Goal: Communication & Community: Answer question/provide support

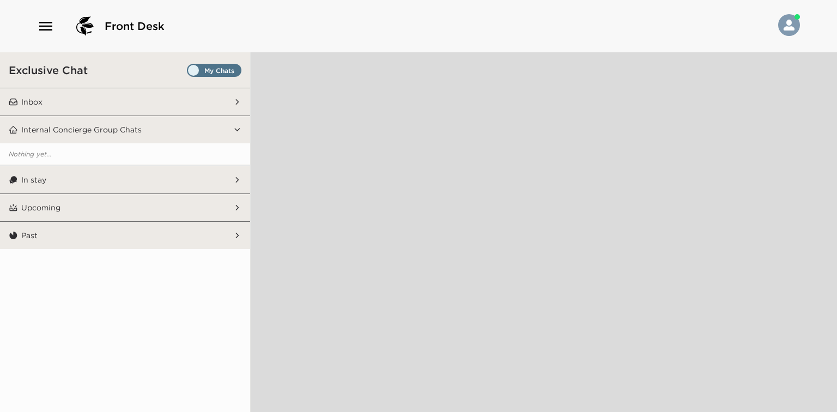
click at [157, 104] on button "Inbox" at bounding box center [125, 101] width 215 height 27
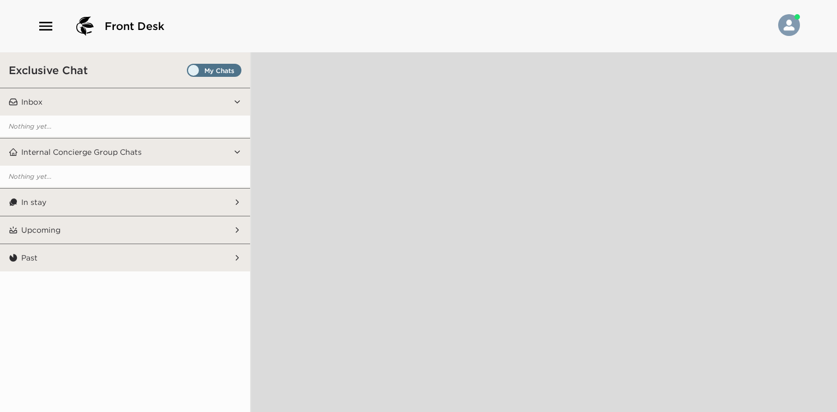
click at [210, 198] on button "In stay" at bounding box center [125, 202] width 215 height 27
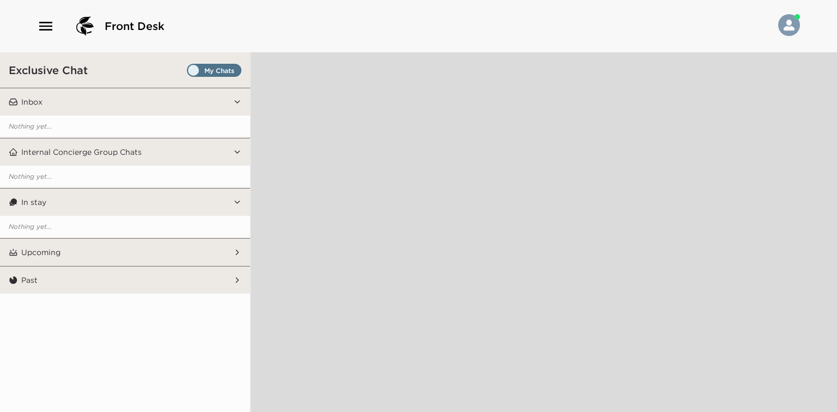
click at [201, 61] on div "Exclusive Chat" at bounding box center [125, 69] width 250 height 35
click at [200, 70] on span "Set all destinations" at bounding box center [214, 72] width 54 height 13
click at [189, 72] on input "Set all destinations" at bounding box center [189, 72] width 0 height 0
click at [205, 72] on span "Set all destinations" at bounding box center [214, 72] width 54 height 13
click at [189, 72] on input "Set all destinations" at bounding box center [189, 72] width 0 height 0
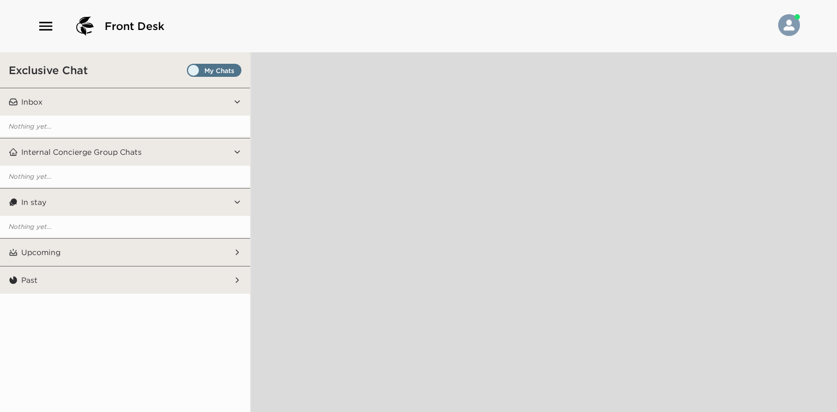
click at [209, 73] on span "Set all destinations" at bounding box center [214, 72] width 54 height 13
click at [189, 72] on input "Set all destinations" at bounding box center [189, 72] width 0 height 0
click at [224, 65] on span "Set all destinations" at bounding box center [214, 70] width 54 height 13
click at [189, 72] on input "Set all destinations" at bounding box center [189, 72] width 0 height 0
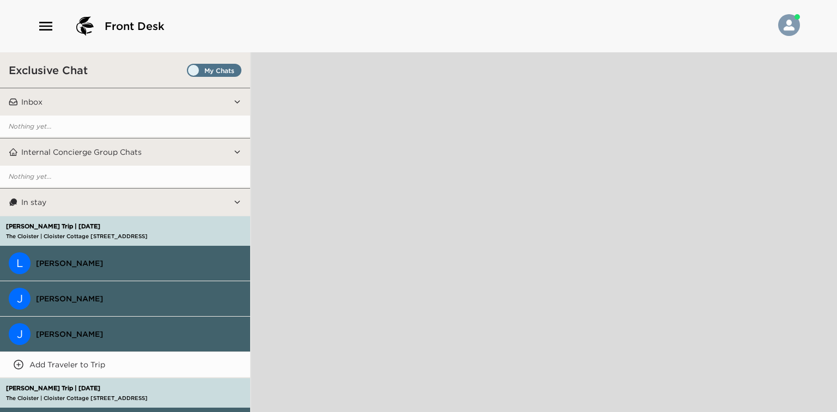
click at [203, 77] on span "Set all destinations" at bounding box center [214, 72] width 54 height 13
click at [189, 72] on input "Set all destinations" at bounding box center [189, 72] width 0 height 0
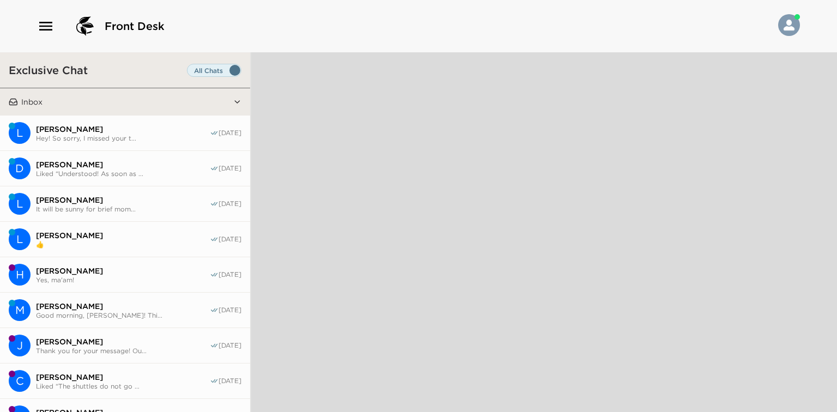
click at [165, 132] on span "Luis Meza" at bounding box center [123, 129] width 174 height 10
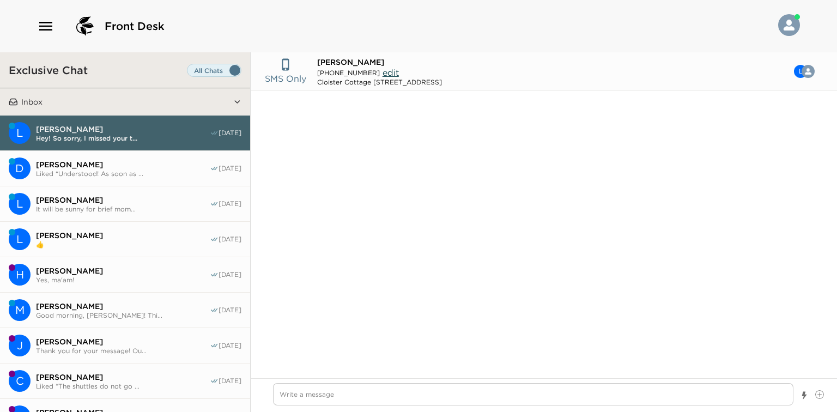
type input "(864) 590-7687"
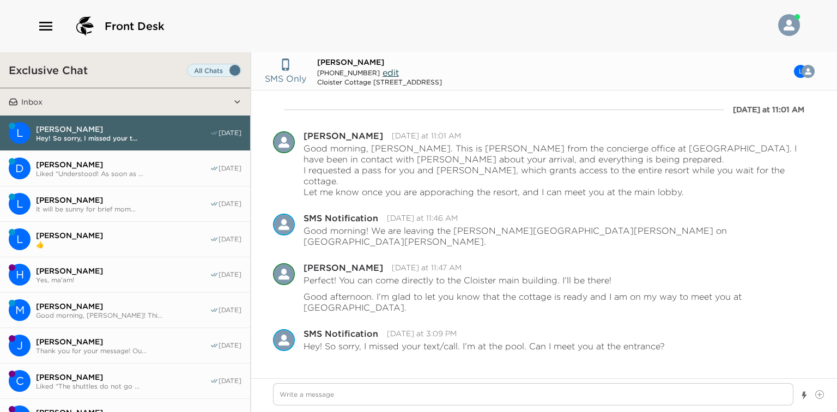
click at [176, 161] on span "Daniel Rubner" at bounding box center [123, 165] width 174 height 10
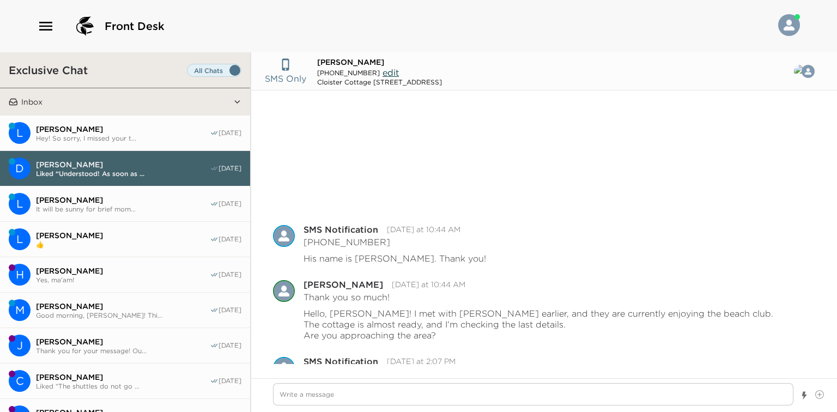
scroll to position [127, 0]
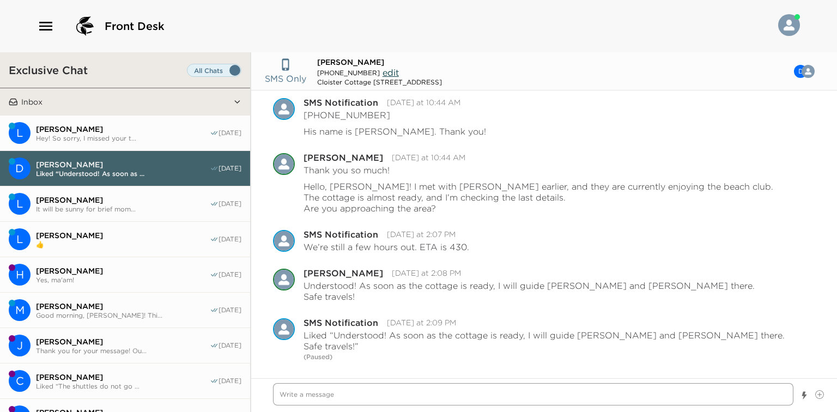
click at [399, 392] on textarea "Write a message" at bounding box center [533, 394] width 520 height 22
type textarea "x"
type textarea "G"
type textarea "x"
type textarea "Go"
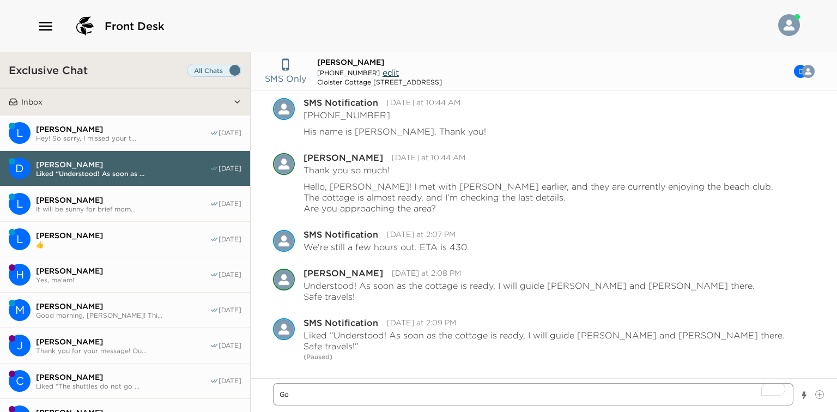
type textarea "x"
type textarea "Goo"
type textarea "x"
type textarea "Good"
type textarea "x"
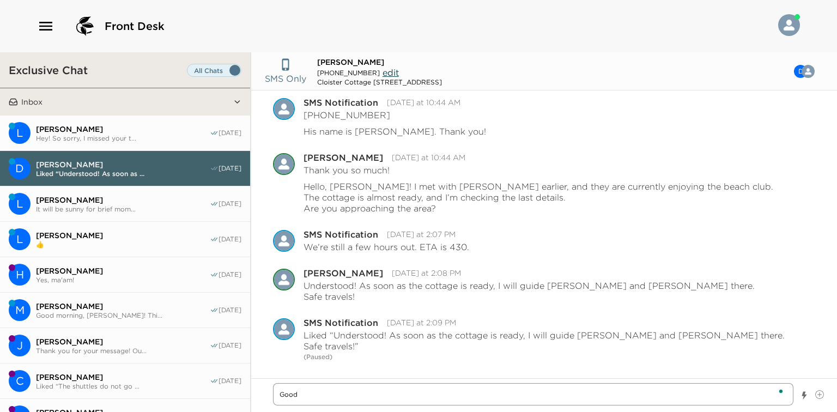
type textarea "Good"
type textarea "x"
type textarea "Good m"
type textarea "x"
type textarea "Good mor"
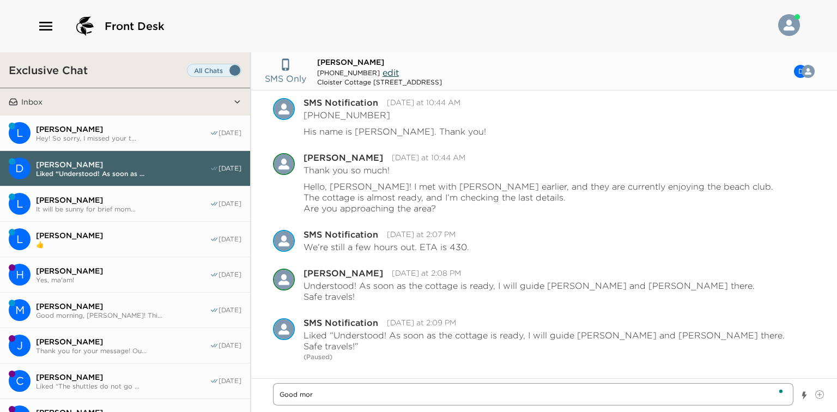
type textarea "x"
type textarea "Good morn"
type textarea "x"
type textarea "Good morni"
type textarea "x"
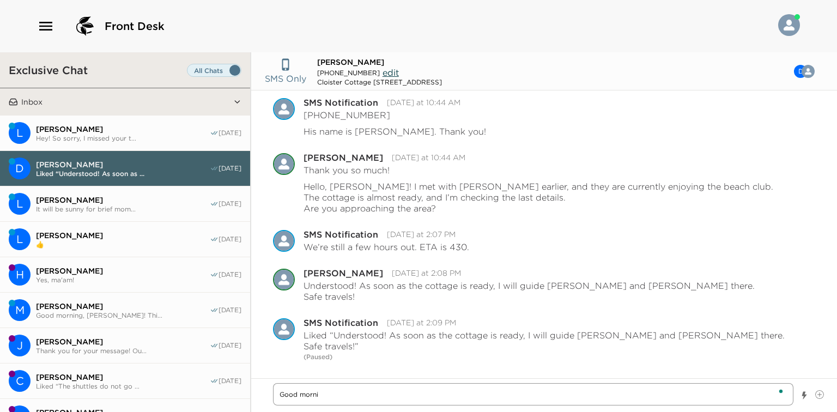
type textarea "Good mornin"
type textarea "x"
type textarea "Good morning"
type textarea "x"
type textarea "Good morning,"
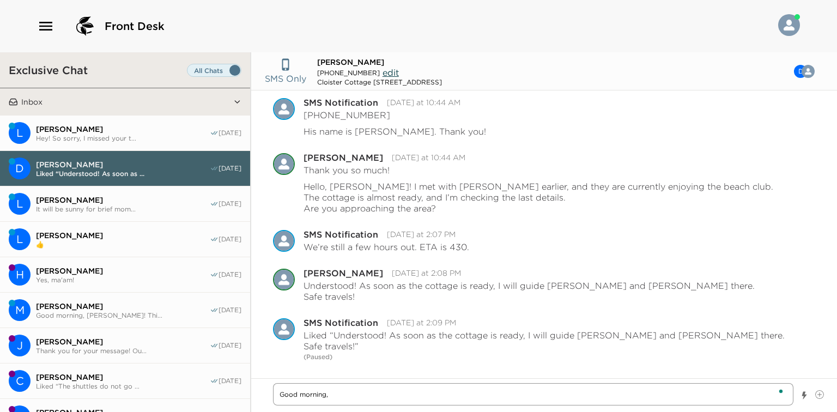
type textarea "x"
type textarea "Good morning,"
type textarea "x"
type textarea "Good morning, F"
type textarea "x"
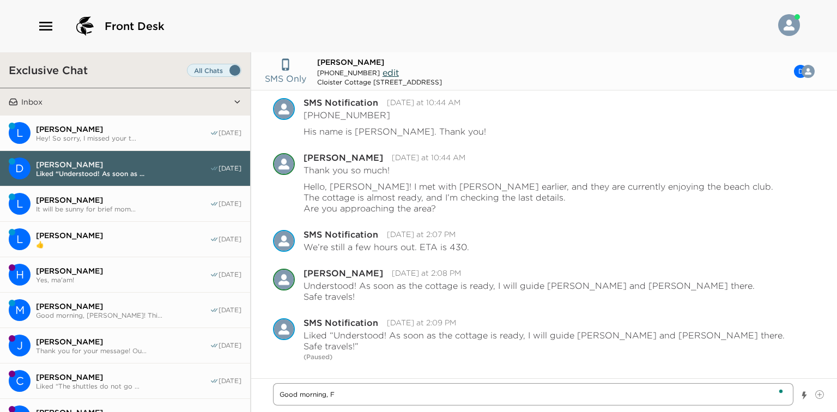
type textarea "Good morning,"
type textarea "x"
type textarea "Good morning, D"
type textarea "x"
type textarea "Good morning, Dan"
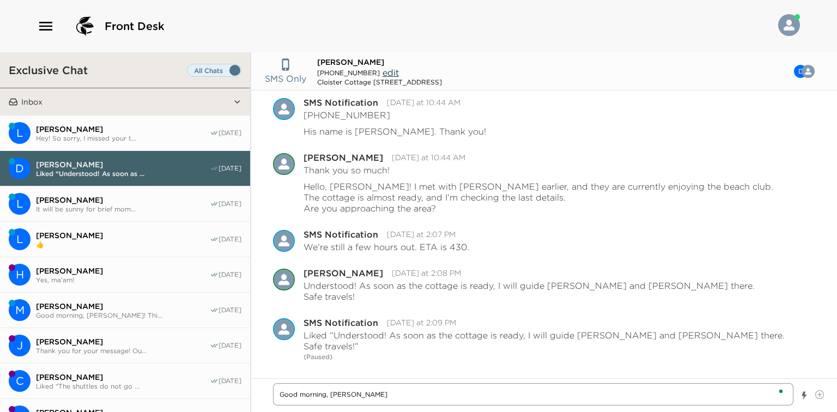
type textarea "x"
type textarea "Good morning, Dan!"
type textarea "x"
type textarea "Good morning, Dan!"
type textarea "x"
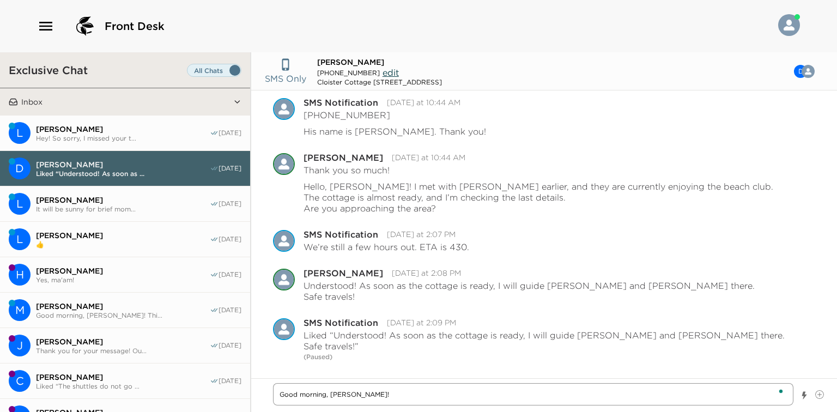
type textarea "Good morning, Dan! I"
type textarea "x"
type textarea "Good morning, Dan! I"
type textarea "x"
type textarea "Good morning, Dan! I h"
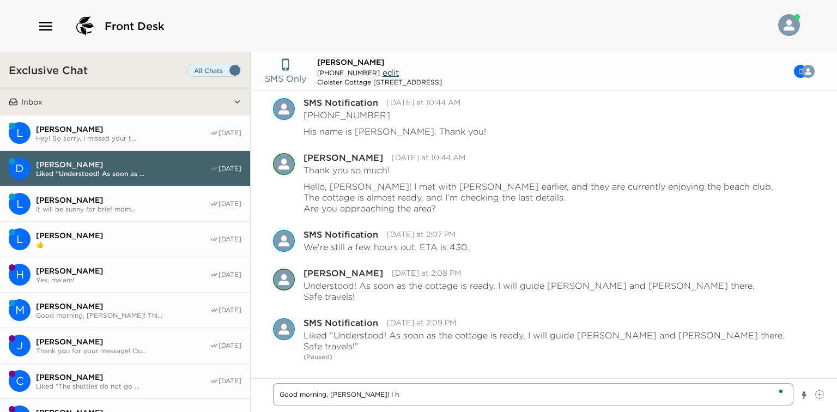
type textarea "x"
type textarea "Good morning, Dan! I ho"
type textarea "x"
type textarea "Good morning, Dan! I hop"
type textarea "x"
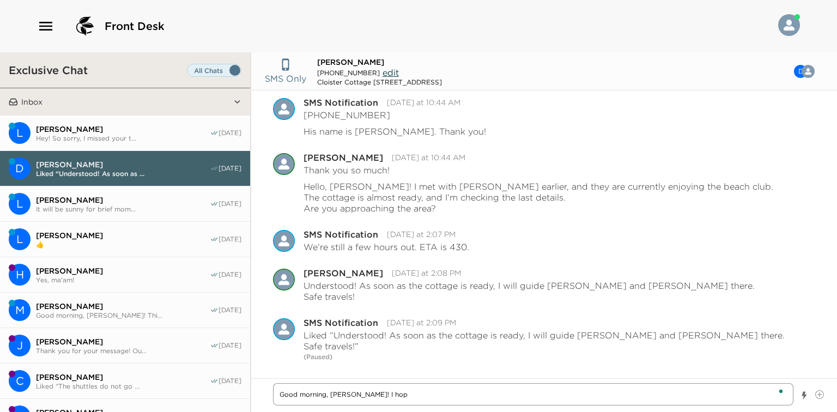
type textarea "Good morning, Dan! I hope"
type textarea "x"
type textarea "Good morning, Dan! I hope"
type textarea "x"
type textarea "Good morning, Dan! I hope e"
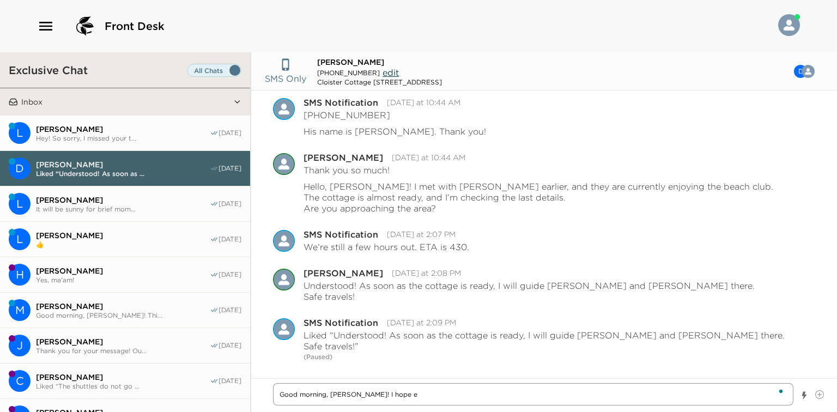
type textarea "x"
type textarea "Good morning, Dan! I hope eve"
type textarea "x"
type textarea "Good morning, Dan! I hope ever"
type textarea "x"
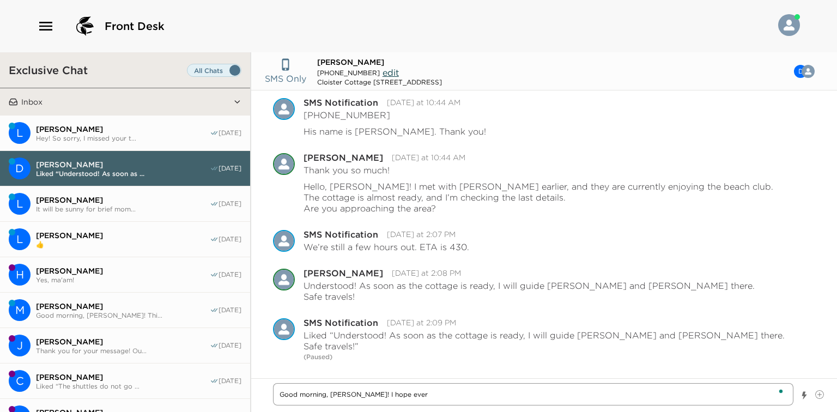
type textarea "Good morning, Dan! I hope every"
type textarea "x"
type textarea "Good morning, Dan! I hope everyo"
type textarea "x"
type textarea "Good morning, Dan! I hope everyon"
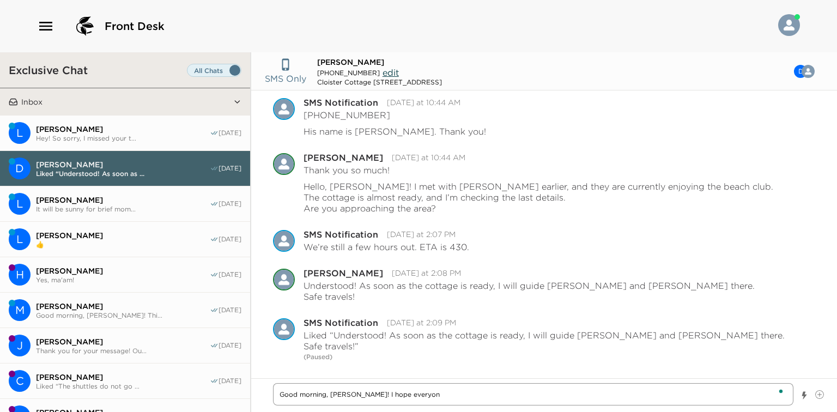
type textarea "x"
type textarea "Good morning, Dan! I hope everyone"
type textarea "x"
type textarea "Good morning, Dan! I hope everyone"
type textarea "x"
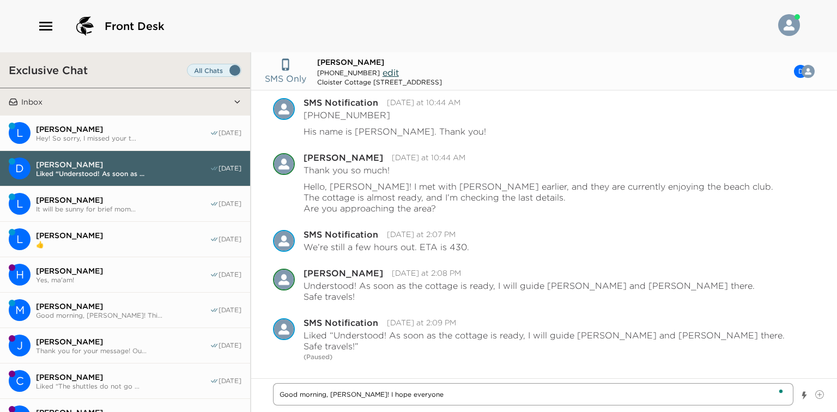
type textarea "Good morning, Dan! I hope everyone e"
type textarea "x"
type textarea "Good morning, Dan! I hope everyone en"
type textarea "x"
type textarea "Good morning, Dan! I hope everyone enj"
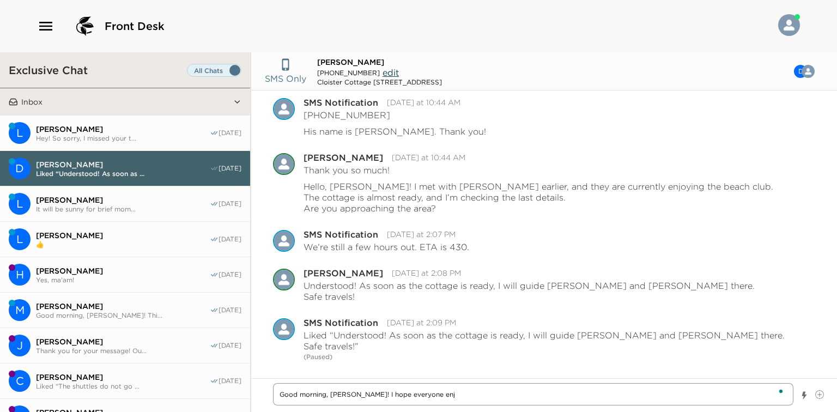
type textarea "x"
type textarea "Good morning, Dan! I hope everyone enjo"
type textarea "x"
type textarea "Good morning, Dan! I hope everyone enjoy"
type textarea "x"
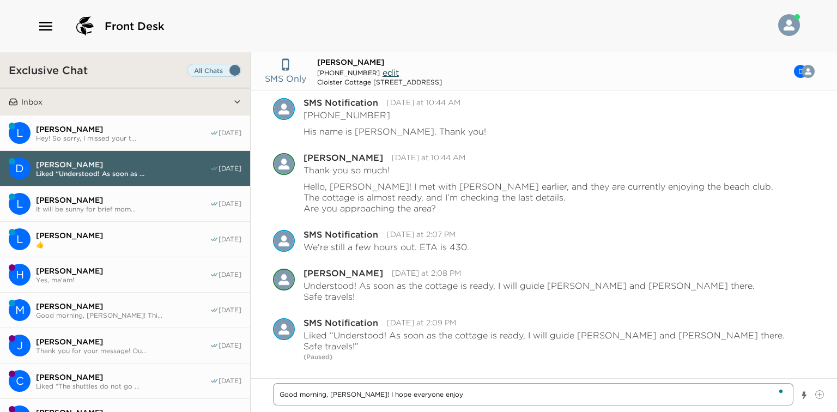
type textarea "Good morning, Dan! I hope everyone enjoye"
type textarea "x"
type textarea "Good morning, Dan! I hope everyone enjoyed"
type textarea "x"
type textarea "Good morning, Dan! I hope everyone enjoyed"
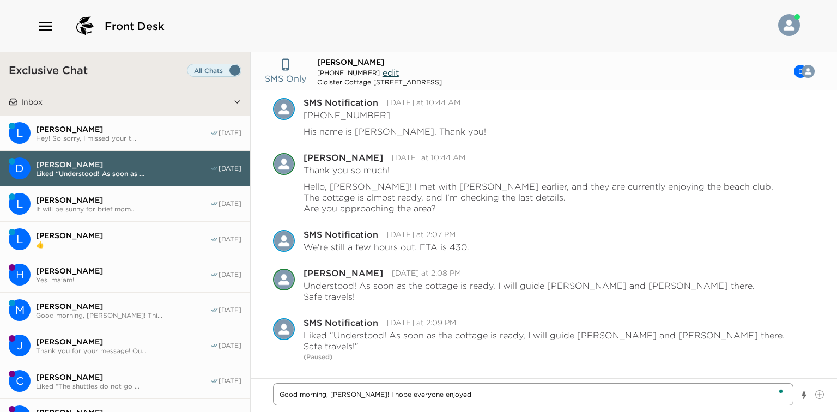
type textarea "x"
type textarea "Good morning, Dan! I hope everyone enjoyed t"
type textarea "x"
type textarea "Good morning, Dan! I hope everyone enjoyed th"
type textarea "x"
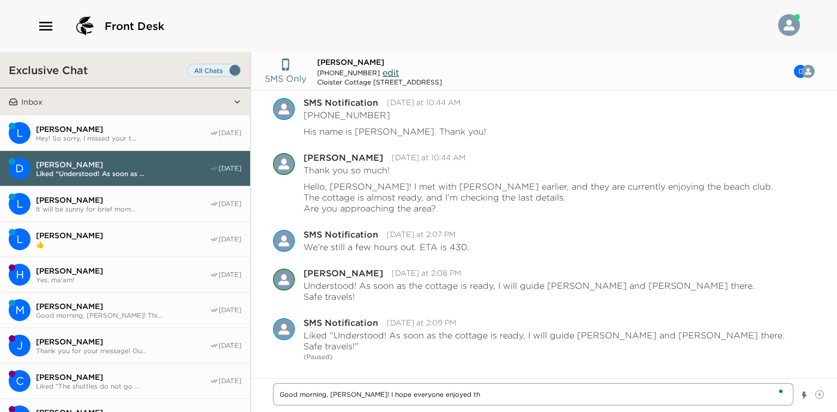
type textarea "Good morning, Dan! I hope everyone enjoyed the"
type textarea "x"
type textarea "Good morning, Dan! I hope everyone enjoyed ther"
type textarea "x"
type textarea "Good morning, Dan! I hope everyone enjoyed ther"
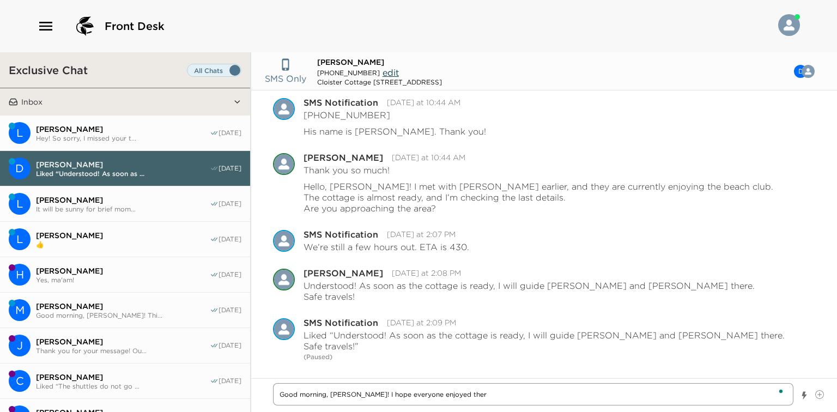
type textarea "x"
type textarea "Good morning, Dan! I hope everyone enjoyed ther f"
type textarea "x"
type textarea "Good morning, Dan! I hope everyone enjoyed ther fir"
type textarea "x"
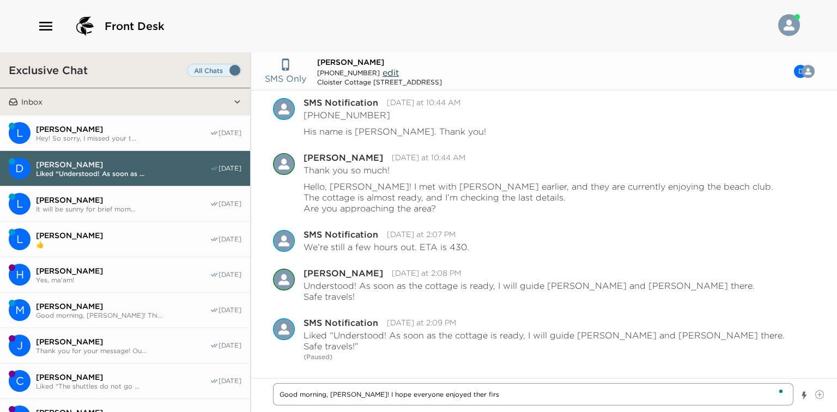
type textarea "Good morning, Dan! I hope everyone enjoyed ther first"
type textarea "x"
type textarea "Good morning, Dan! I hope everyone enjoyed ther first"
type textarea "x"
type textarea "Good morning, Dan! I hope everyone enjoyed ther first"
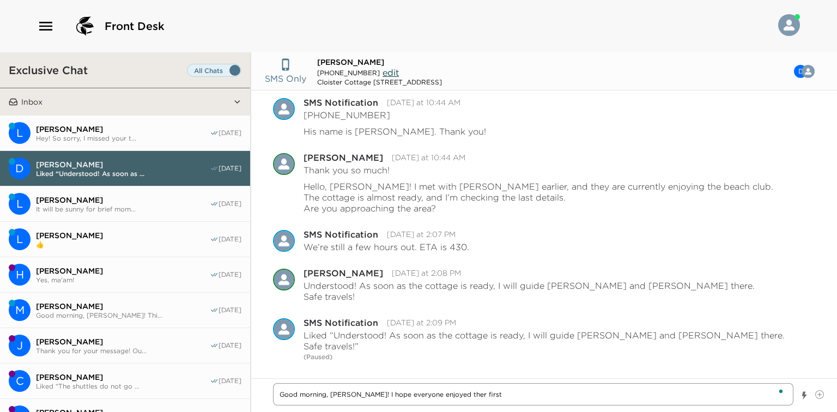
type textarea "x"
type textarea "Good morning, Dan! I hope everyone enjoyed ther firs"
type textarea "x"
type textarea "Good morning, Dan! I hope everyone enjoyed ther fir"
type textarea "x"
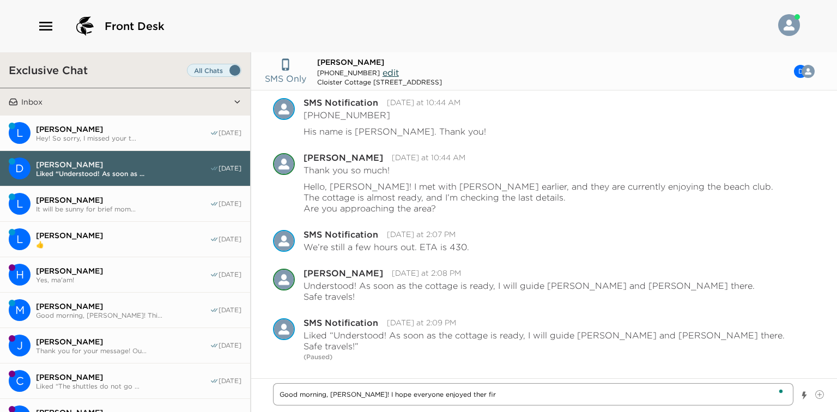
type textarea "Good morning, Dan! I hope everyone enjoyed ther fi"
type textarea "x"
type textarea "Good morning, Dan! I hope everyone enjoyed ther fir"
type textarea "x"
type textarea "Good morning, Dan! I hope everyone enjoyed ther firs"
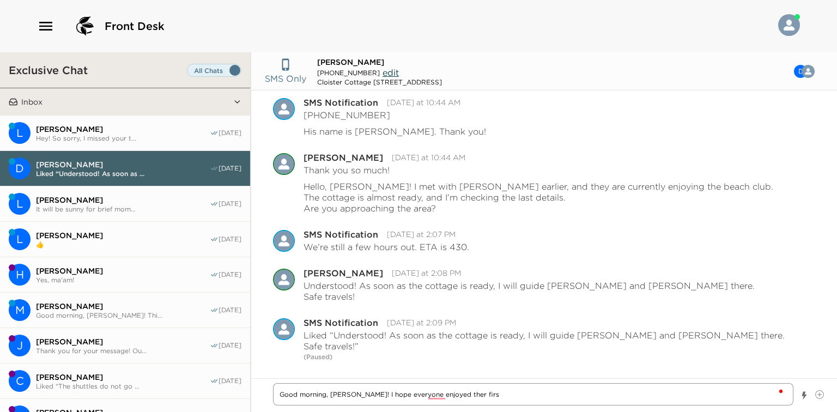
type textarea "x"
type textarea "Good morning, Dan! I hope everyone enjoyed ther first"
type textarea "x"
type textarea "Good morning, Dan! I hope everyone enjoyed ther first"
type textarea "x"
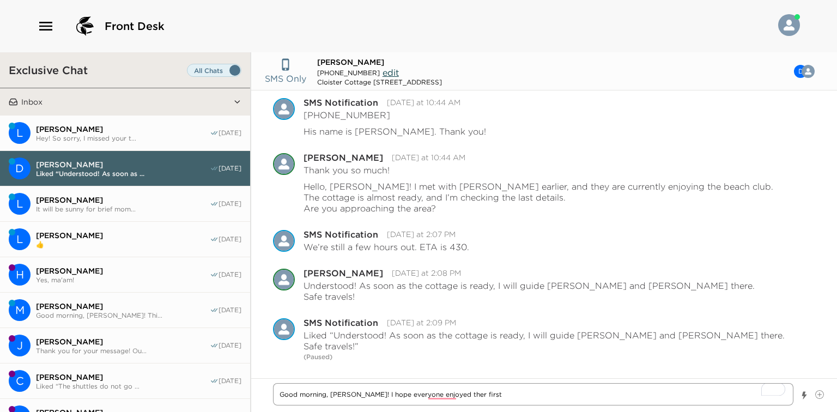
type textarea "Good morning, Dan! I hope everyone enjoyed their first"
type textarea "x"
type textarea "Good morning, Dan! I hope everyone enjoyed their first n"
type textarea "x"
type textarea "Good morning, Dan! I hope everyone enjoyed their first ni"
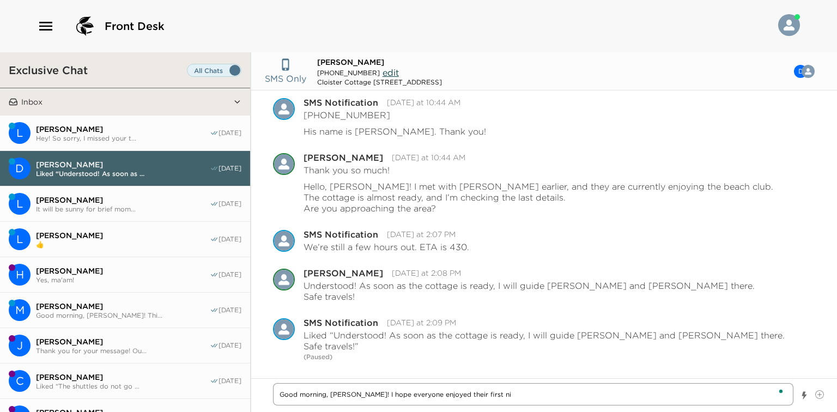
type textarea "x"
type textarea "Good morning, Dan! I hope everyone enjoyed their first nig"
type textarea "x"
type textarea "Good morning, Dan! I hope everyone enjoyed their first nigh"
type textarea "x"
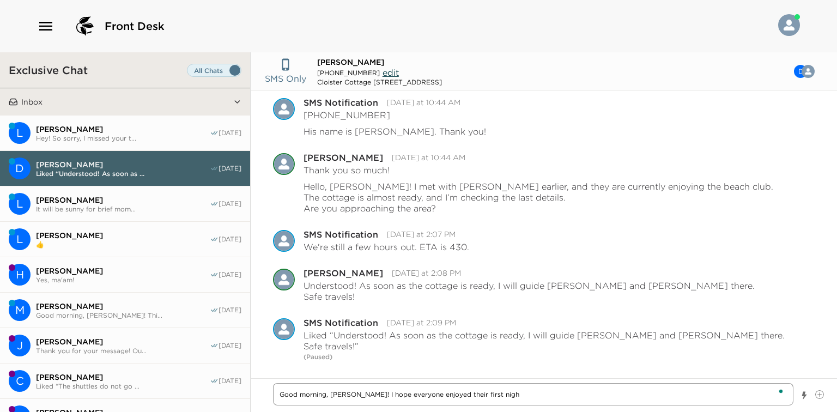
type textarea "Good morning, Dan! I hope everyone enjoyed their first night"
type textarea "x"
type textarea "Good morning, Dan! I hope everyone enjoyed their first night"
type textarea "x"
type textarea "Good morning, Dan! I hope everyone enjoyed their first night t"
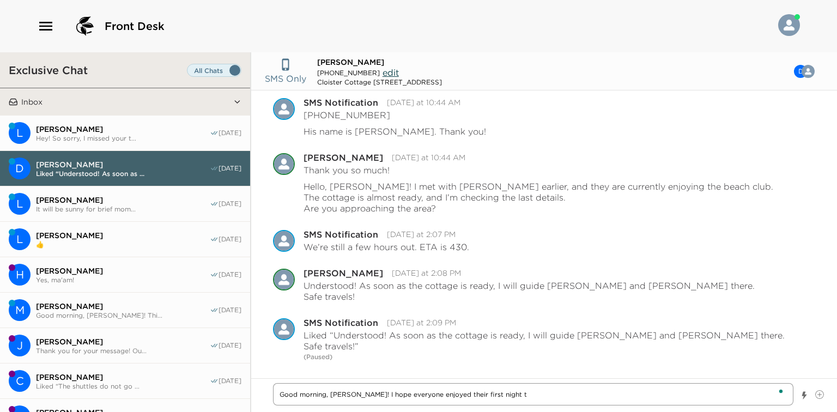
type textarea "x"
type textarea "Good morning, Dan! I hope everyone enjoyed their first night"
type textarea "x"
type textarea "Good morning, Dan! I hope everyone enjoyed their first night a"
type textarea "x"
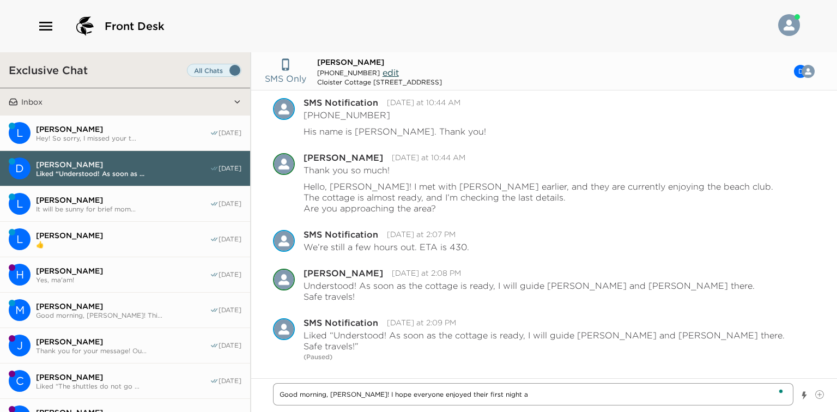
type textarea "Good morning, Dan! I hope everyone enjoyed their first night at"
type textarea "x"
type textarea "Good morning, Dan! I hope everyone enjoyed their first night at"
type textarea "x"
type textarea "Good morning, Dan! I hope everyone enjoyed their first night at t"
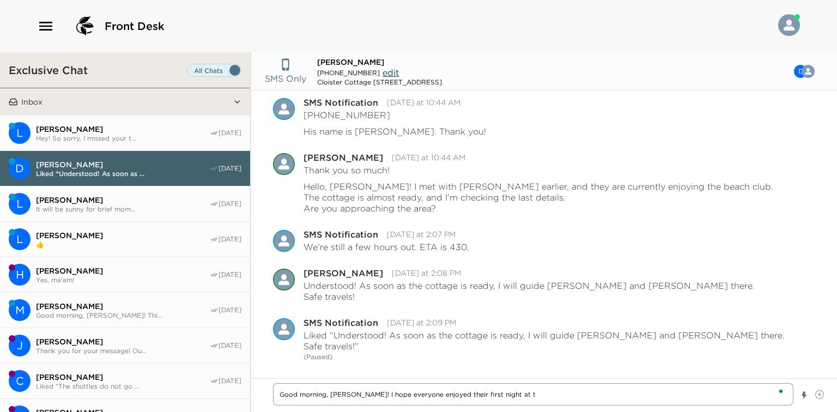
type textarea "x"
type textarea "Good morning, Dan! I hope everyone enjoyed their first night at te"
type textarea "x"
type textarea "Good morning, Dan! I hope everyone enjoyed their first night at t"
type textarea "x"
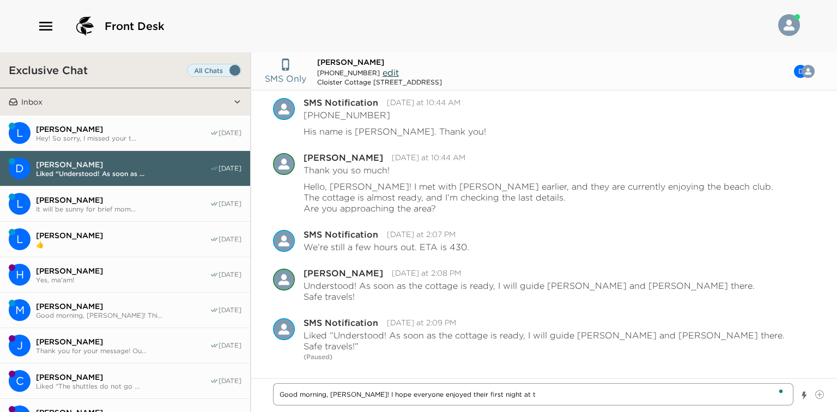
type textarea "Good morning, Dan! I hope everyone enjoyed their first night at th"
type textarea "x"
type textarea "Good morning, Dan! I hope everyone enjoyed their first night at the"
type textarea "x"
type textarea "Good morning, Dan! I hope everyone enjoyed their first night at the"
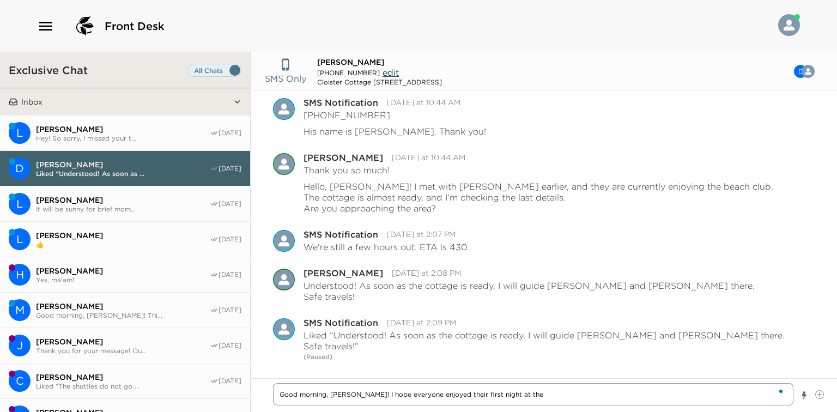
type textarea "x"
type textarea "Good morning, Dan! I hope everyone enjoyed their first night at the co"
type textarea "x"
type textarea "Good morning, Dan! I hope everyone enjoyed their first night at the cot"
type textarea "x"
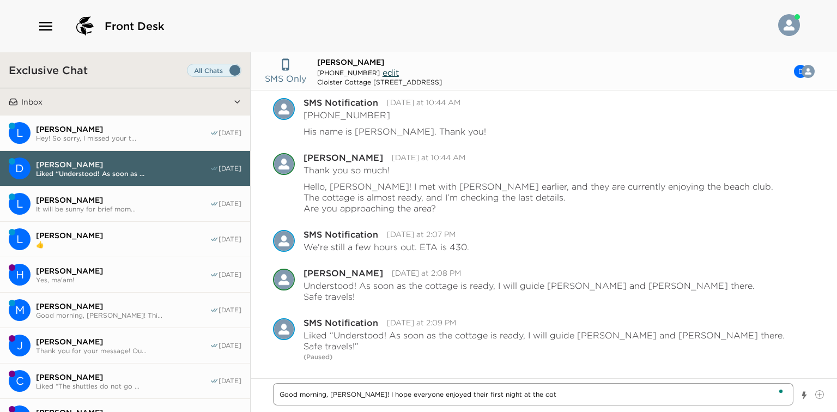
type textarea "Good morning, Dan! I hope everyone enjoyed their first night at the cott"
type textarea "x"
type textarea "Good morning, Dan! I hope everyone enjoyed their first night at the cotta"
type textarea "x"
type textarea "Good morning, Dan! I hope everyone enjoyed their first night at the cottag"
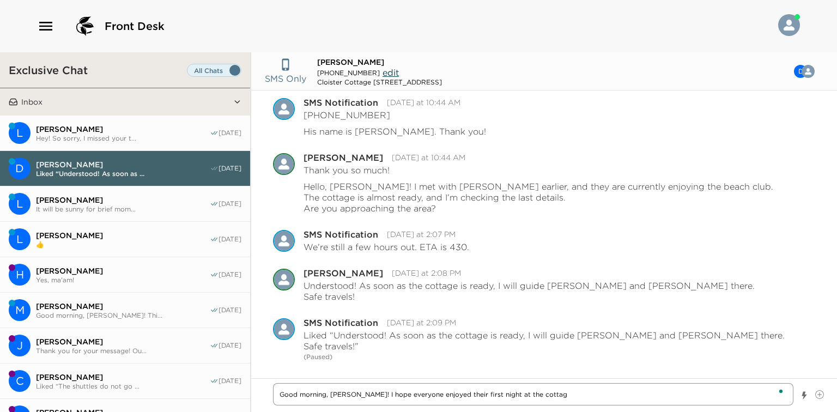
type textarea "x"
type textarea "Good morning, Dan! I hope everyone enjoyed their first night at the cottage"
type textarea "x"
type textarea "Good morning, Dan! I hope everyone enjoyed their first night at the cottage"
type textarea "x"
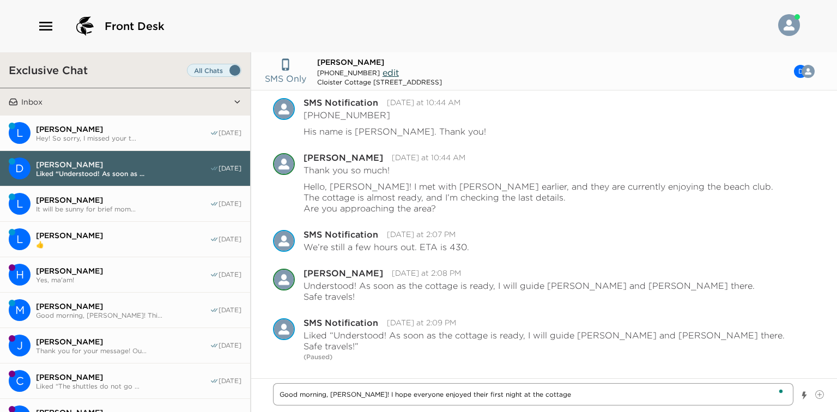
type textarea "Good morning, Dan! I hope everyone enjoyed their first night at the cottage a"
type textarea "x"
type textarea "Good morning, Dan! I hope everyone enjoyed their first night at the cottage an"
type textarea "x"
type textarea "Good morning, Dan! I hope everyone enjoyed their first night at the cottage and"
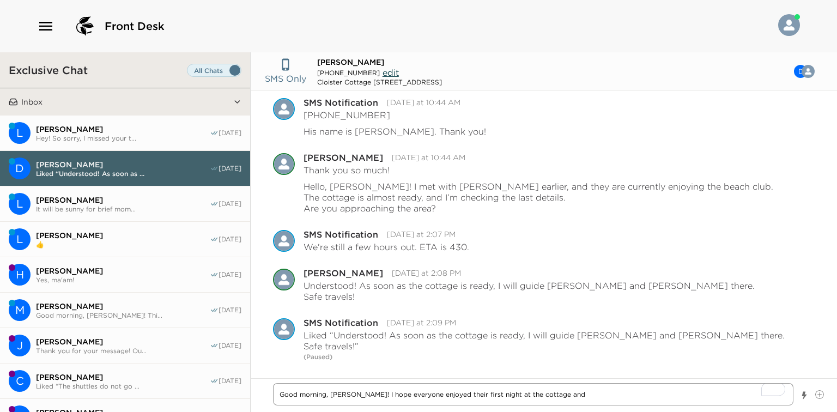
type textarea "x"
type textarea "Good morning, Dan! I hope everyone enjoyed their first night at the cottage and…"
type textarea "x"
type textarea "Good morning, Dan! I hope everyone enjoyed their first night at the cottage and…"
type textarea "x"
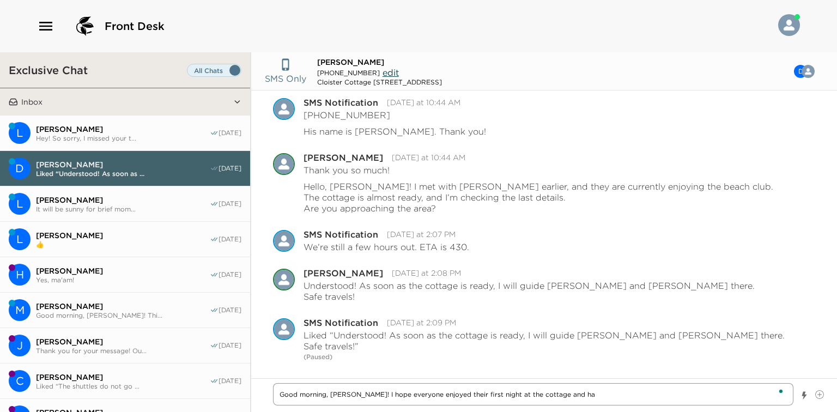
type textarea "Good morning, Dan! I hope everyone enjoyed their first night at the cottage and…"
type textarea "x"
type textarea "Good morning, Dan! I hope everyone enjoyed their first night at the cottage and…"
type textarea "x"
type textarea "Good morning, Dan! I hope everyone enjoyed their first night at the cottage and…"
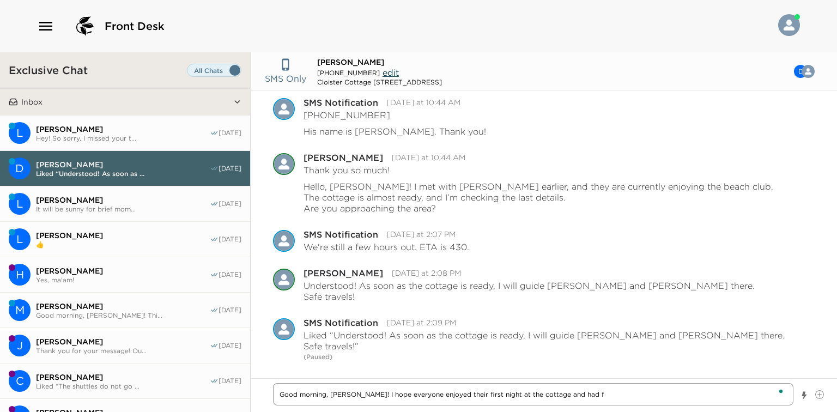
type textarea "x"
type textarea "Good morning, Dan! I hope everyone enjoyed their first night at the cottage and…"
type textarea "x"
type textarea "Good morning, Dan! I hope everyone enjoyed their first night at the cottage and…"
type textarea "x"
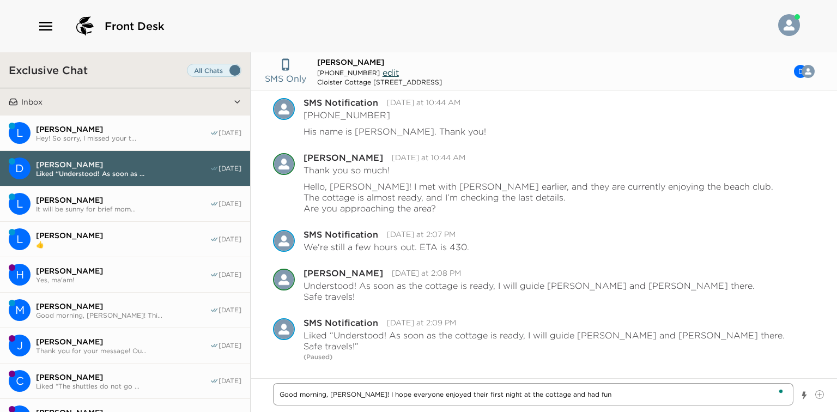
type textarea "Good morning, Dan! I hope everyone enjoyed their first night at the cottage and…"
type textarea "x"
type textarea "Good morning, Dan! I hope everyone enjoyed their first night at the cottage and…"
type textarea "x"
type textarea "Good morning, Dan! I hope everyone enjoyed their first night at the cottage and…"
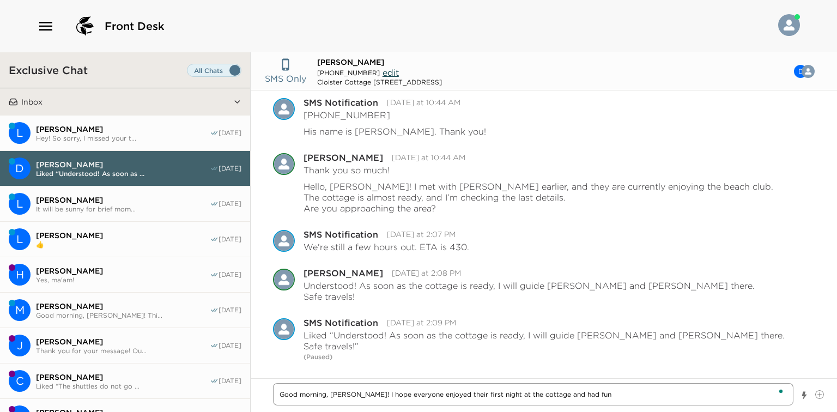
type textarea "x"
type textarea "Good morning, Dan! I hope everyone enjoyed their first night at the cottage and…"
type textarea "x"
type textarea "Good morning, Dan! I hope everyone enjoyed their first night at the cottage and…"
type textarea "x"
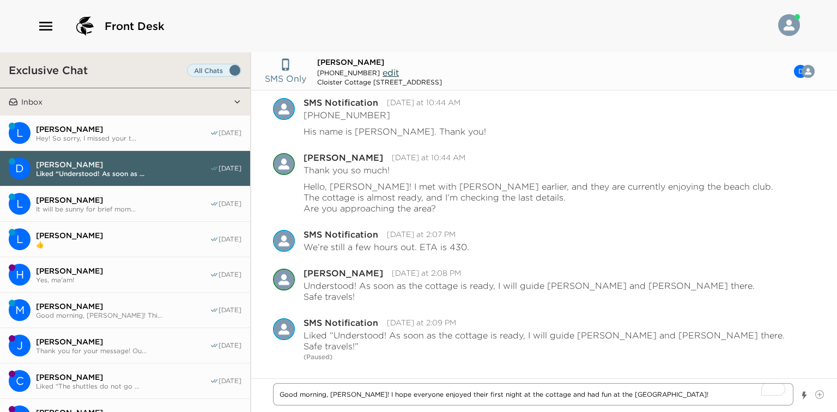
click at [665, 393] on textarea "Good morning, Dan! I hope everyone enjoyed their first night at the cottage and…" at bounding box center [533, 394] width 520 height 22
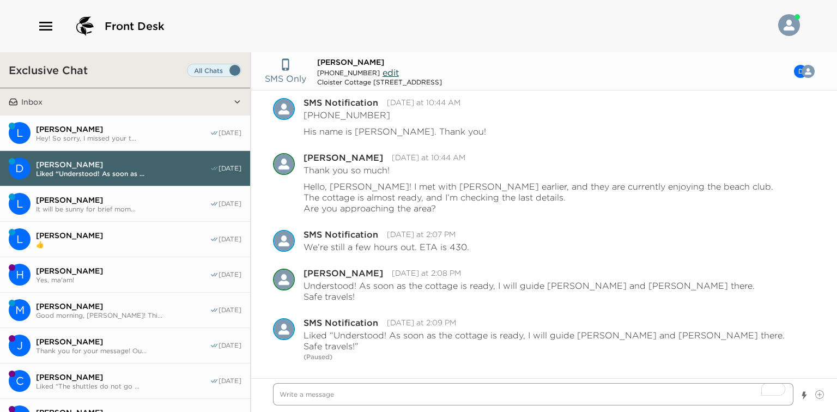
scroll to position [193, 0]
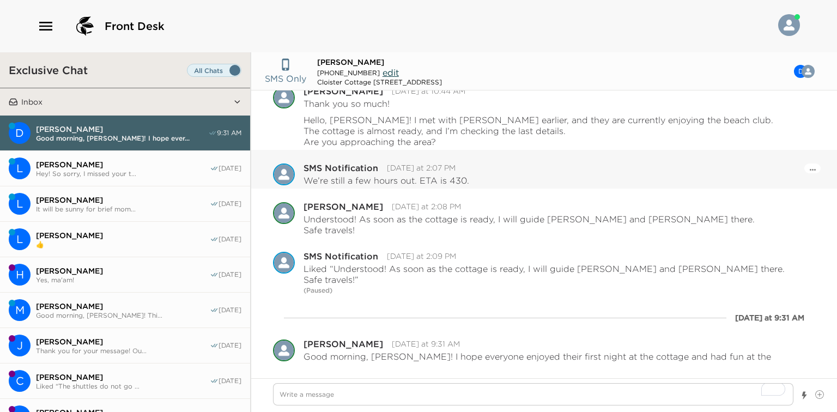
click at [368, 170] on div "SMS Notification" at bounding box center [341, 167] width 75 height 9
click at [126, 163] on span "Luis Meza" at bounding box center [123, 165] width 174 height 10
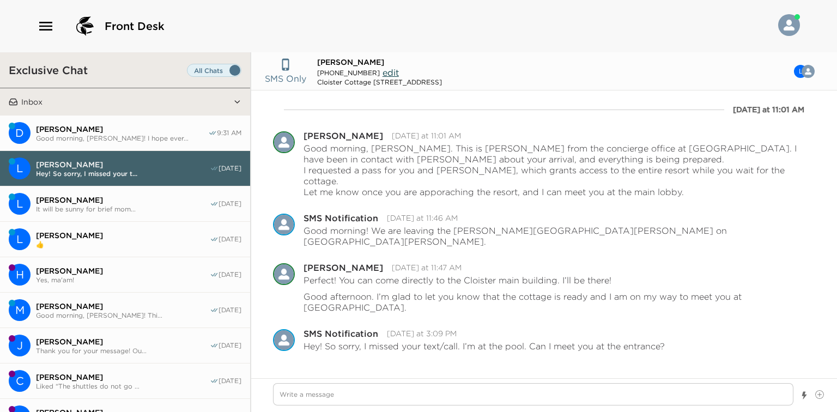
click at [144, 196] on span "Lance Owens" at bounding box center [123, 200] width 174 height 10
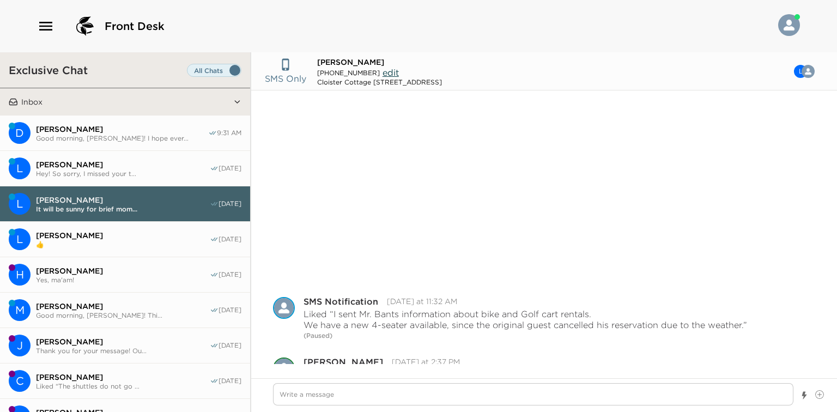
scroll to position [194, 0]
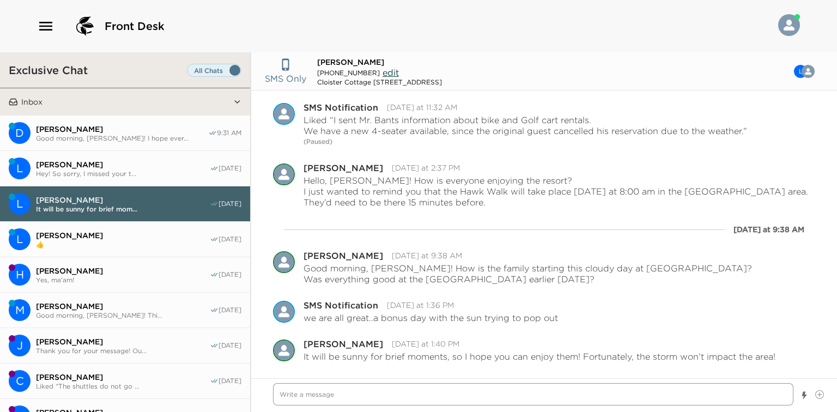
click at [361, 397] on textarea "Write a message" at bounding box center [533, 394] width 520 height 22
click at [150, 240] on span "👍" at bounding box center [123, 244] width 174 height 8
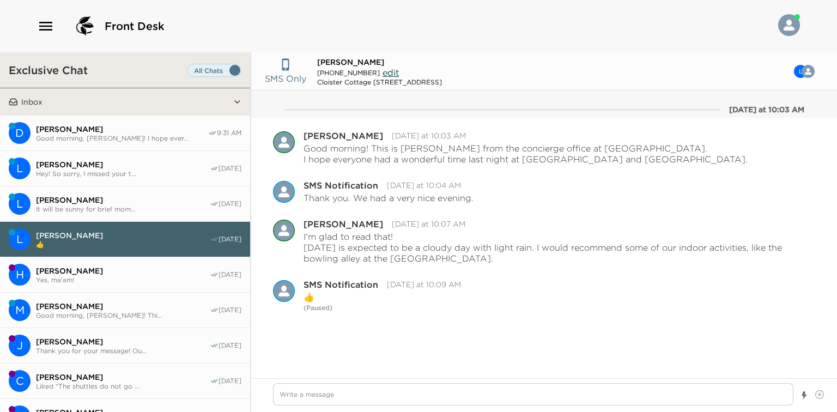
click at [305, 108] on div "Yesterday at 10:03 AM" at bounding box center [544, 104] width 542 height 22
click at [146, 206] on span "It will be sunny for brief mom..." at bounding box center [123, 209] width 174 height 8
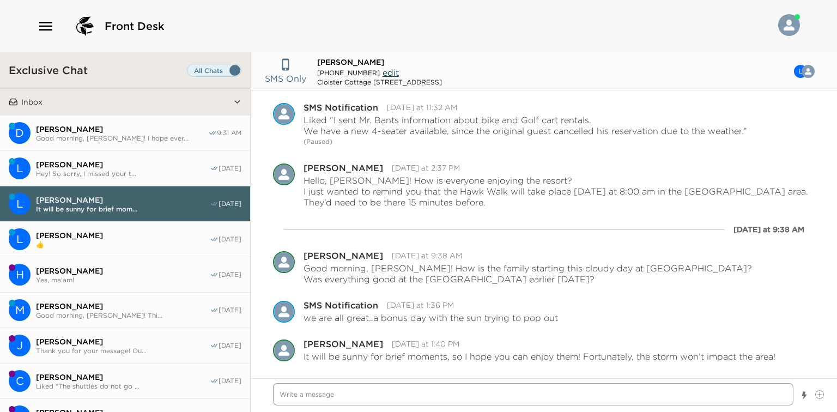
click at [357, 395] on textarea "Write a message" at bounding box center [533, 394] width 520 height 22
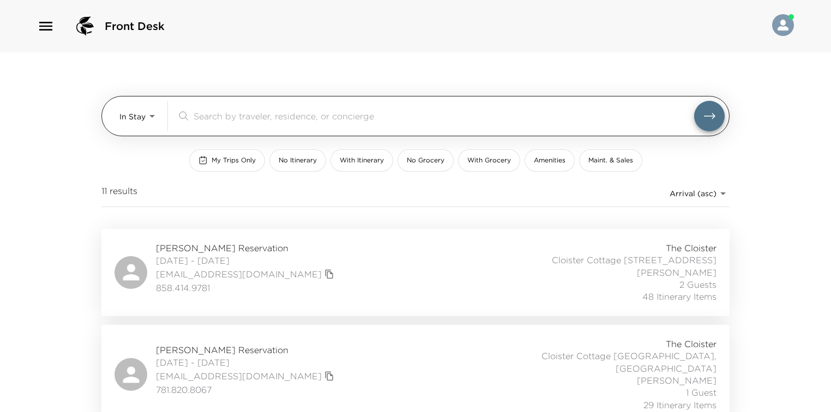
click at [117, 116] on div "In Stay In-Stay ​" at bounding box center [415, 116] width 628 height 40
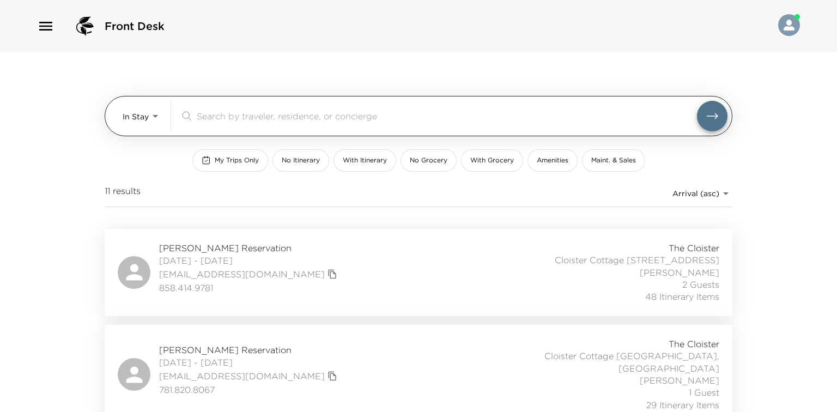
click at [138, 116] on body "Front Desk In Stay In-Stay ​ My Trips Only No Itinerary With Itinerary No Groce…" at bounding box center [418, 206] width 837 height 412
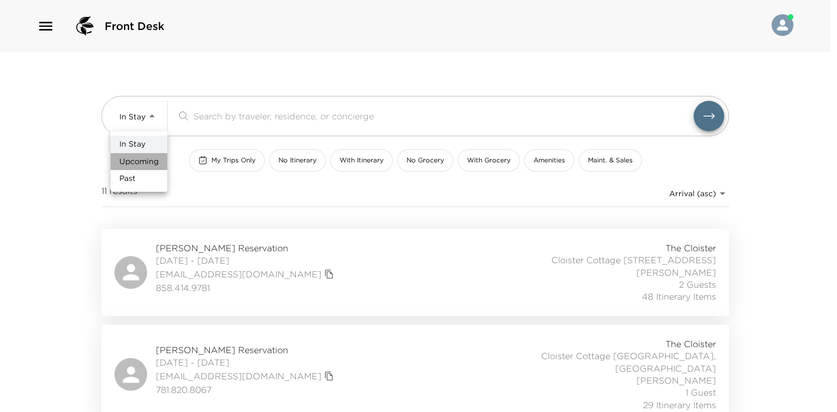
click at [151, 166] on span "Upcoming" at bounding box center [138, 161] width 39 height 11
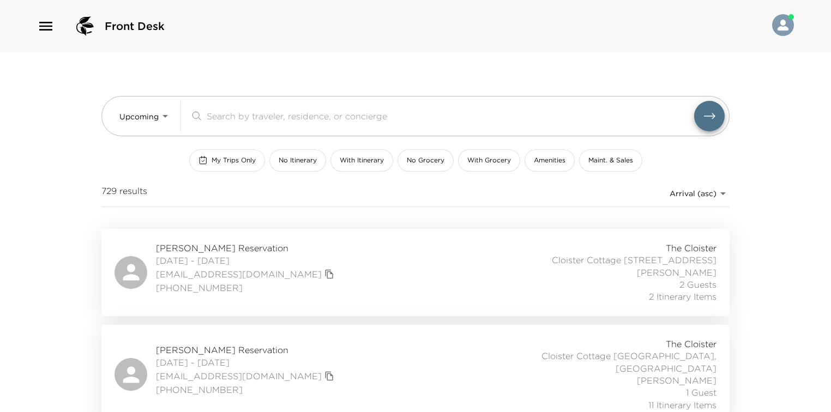
click at [227, 163] on span "My Trips Only" at bounding box center [233, 160] width 44 height 9
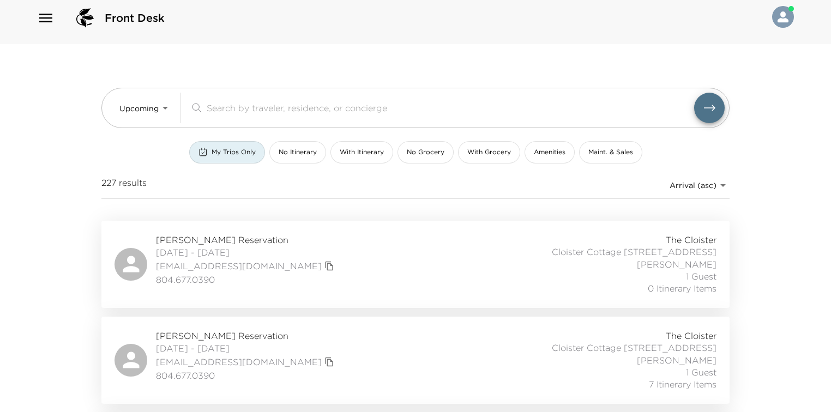
drag, startPoint x: 52, startPoint y: 143, endPoint x: 54, endPoint y: 51, distance: 92.7
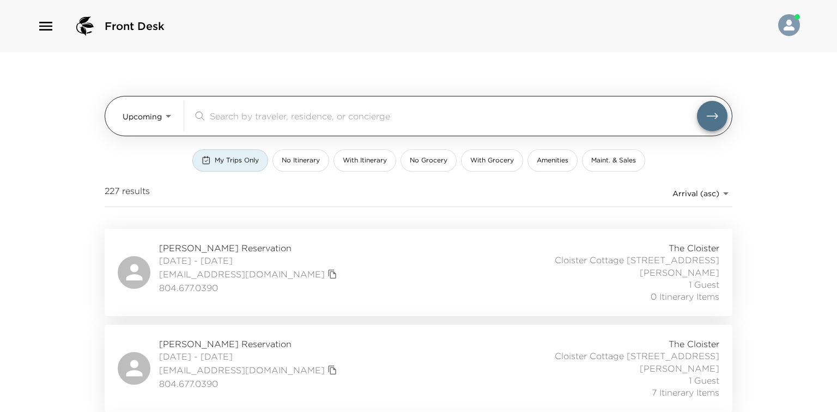
click at [129, 108] on body "Front Desk Upcoming Upcoming ​ My Trips Only No Itinerary With Itinerary No Gro…" at bounding box center [418, 206] width 837 height 412
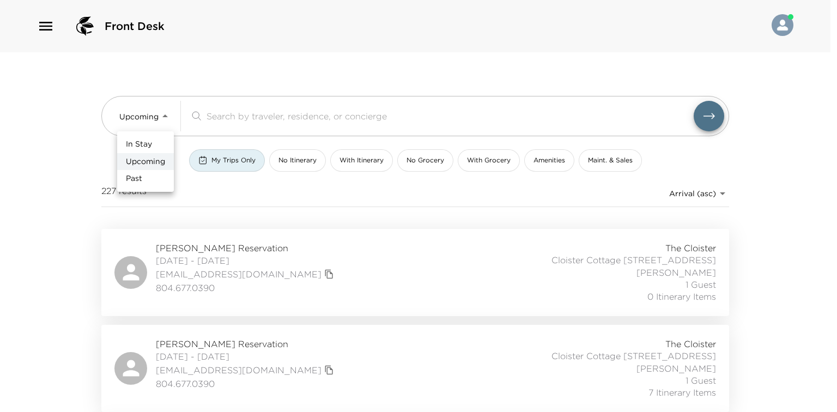
click at [163, 147] on li "In Stay" at bounding box center [145, 144] width 57 height 17
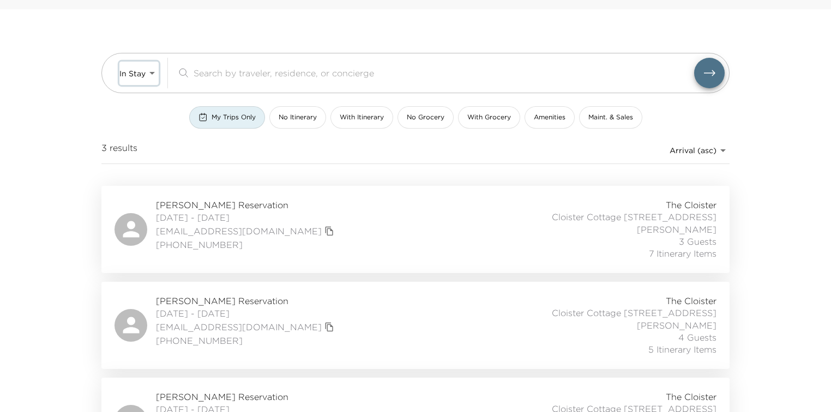
scroll to position [95, 0]
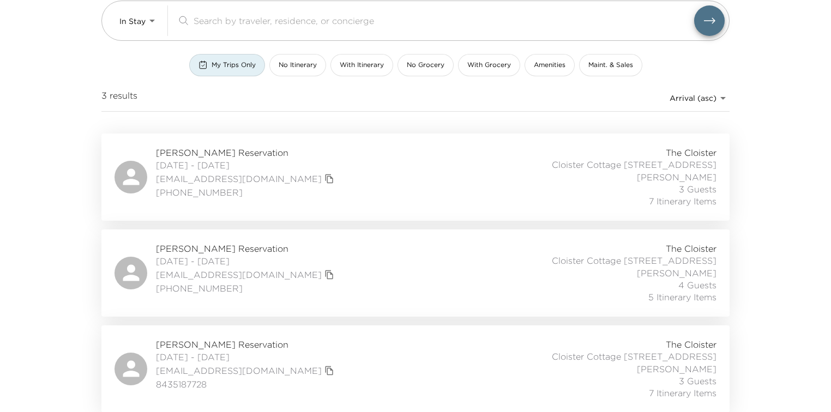
click at [86, 212] on div "Front Desk In Stay In-Stay ​ My Trips Only No Itinerary With Itinerary No Groce…" at bounding box center [415, 111] width 831 height 412
drag, startPoint x: 65, startPoint y: 148, endPoint x: 60, endPoint y: 214, distance: 65.6
click at [52, 192] on div "Front Desk In Stay In-Stay ​ My Trips Only No Itinerary With Itinerary No Groce…" at bounding box center [415, 111] width 831 height 412
click at [59, 187] on div "Front Desk In Stay In-Stay ​ My Trips Only No Itinerary With Itinerary No Groce…" at bounding box center [415, 111] width 831 height 412
drag, startPoint x: 62, startPoint y: 251, endPoint x: 59, endPoint y: 287, distance: 36.1
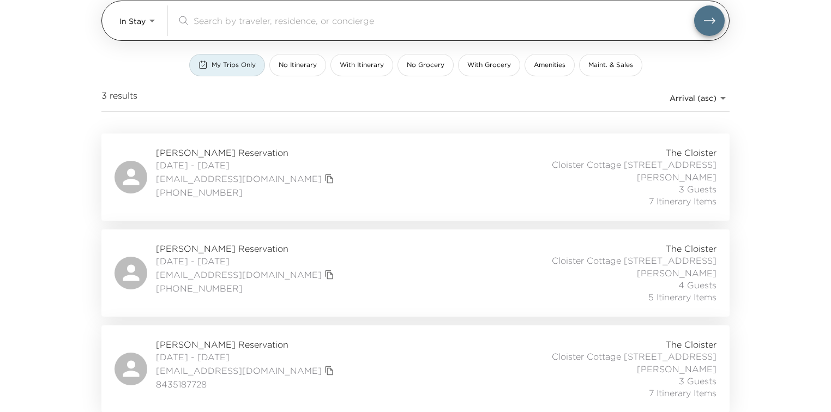
click at [137, 24] on body "Front Desk In Stay In-Stay ​ My Trips Only No Itinerary With Itinerary No Groce…" at bounding box center [415, 111] width 831 height 412
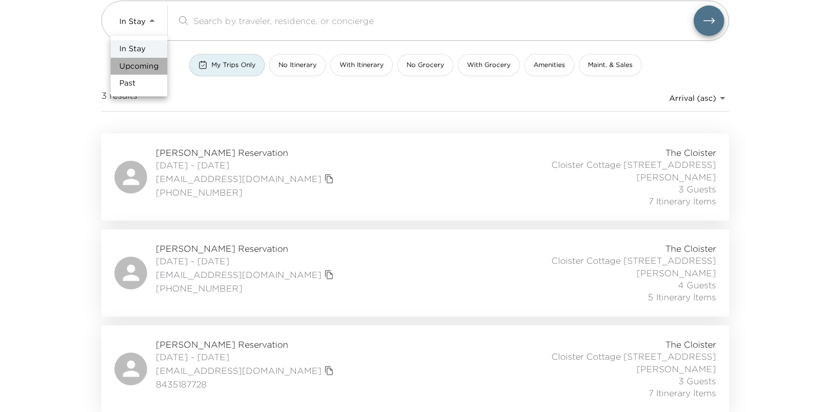
click at [140, 61] on span "Upcoming" at bounding box center [138, 66] width 39 height 11
type input "Upcoming"
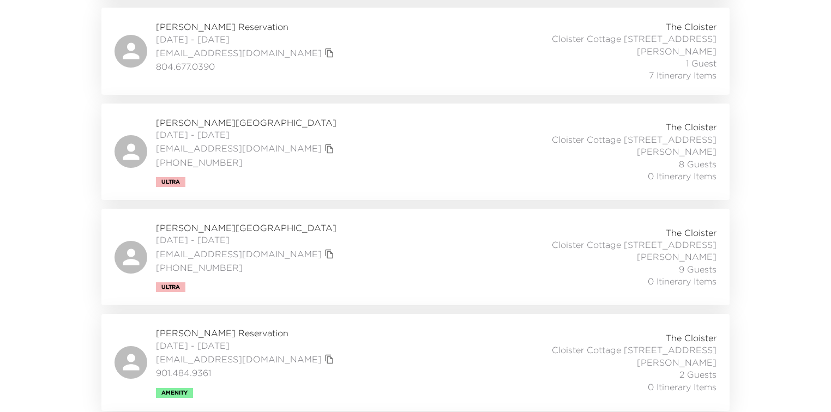
scroll to position [313, 0]
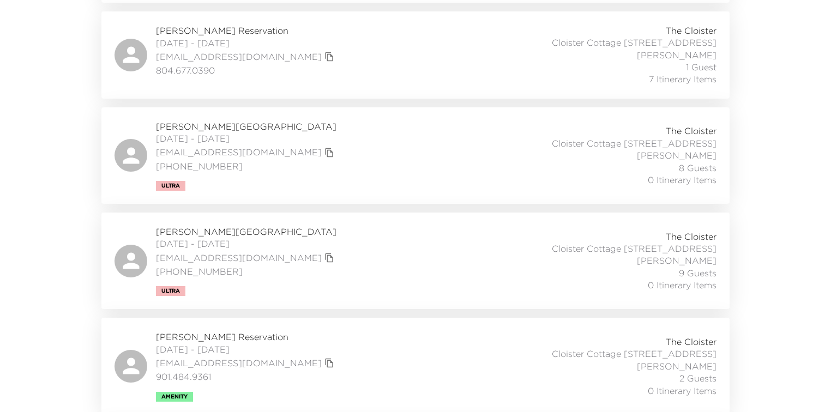
click at [210, 124] on span "Lincoln Gardner Reservation" at bounding box center [246, 126] width 181 height 12
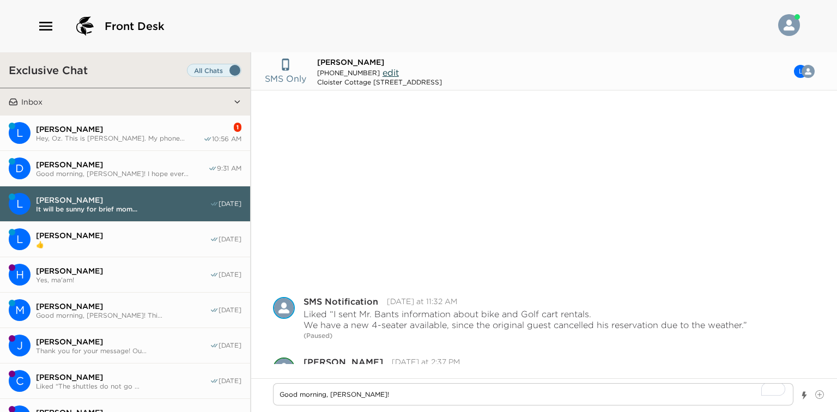
click at [106, 124] on span "Luis Meza" at bounding box center [119, 129] width 167 height 10
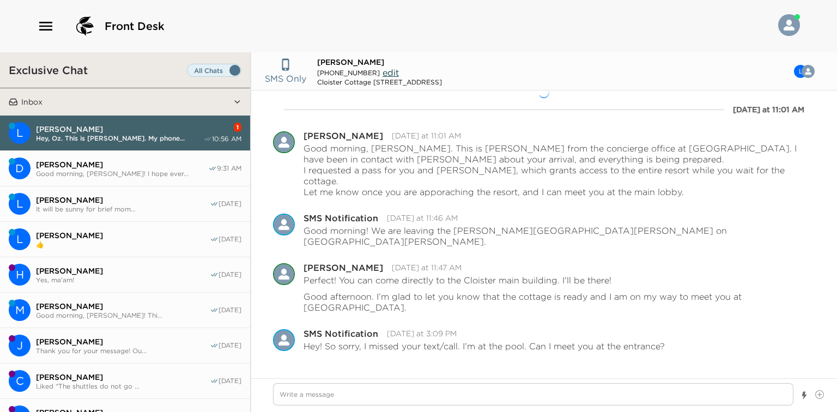
scroll to position [22, 0]
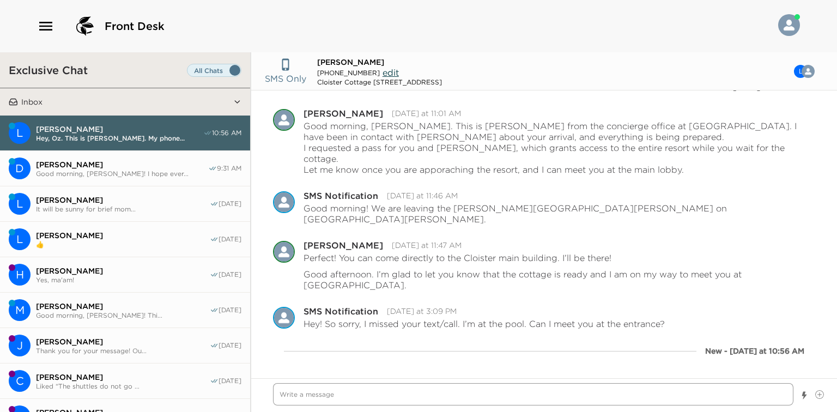
click at [492, 388] on textarea "Write a message" at bounding box center [533, 394] width 520 height 22
type textarea "x"
type textarea "G"
type textarea "x"
type textarea "Go"
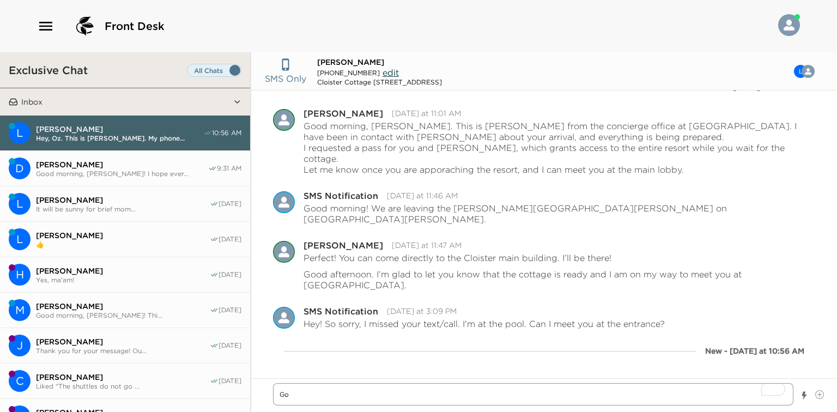
type textarea "x"
type textarea "Goo"
type textarea "x"
type textarea "Gooo"
type textarea "x"
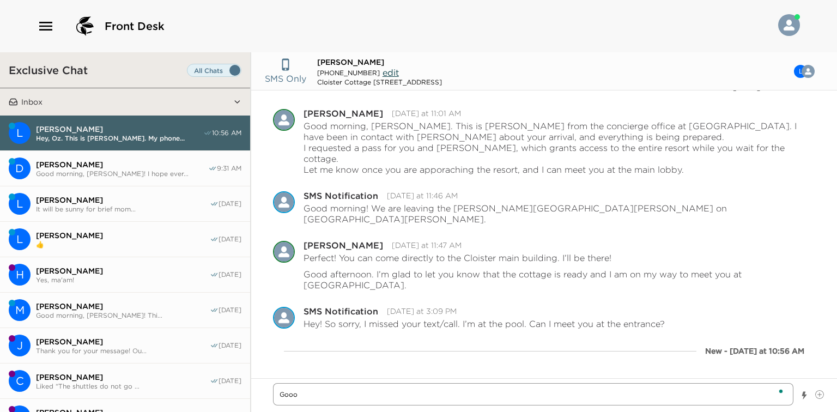
type textarea "Goo"
type textarea "x"
type textarea "Good"
type textarea "x"
type textarea "Good"
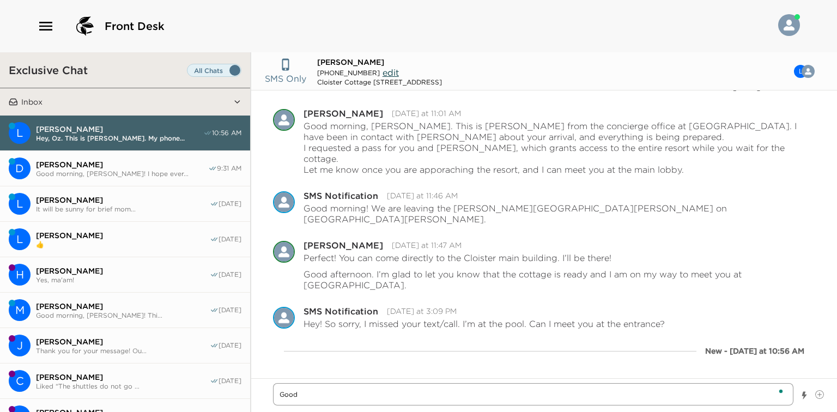
type textarea "x"
type textarea "Good m"
type textarea "x"
type textarea "Good mor"
type textarea "x"
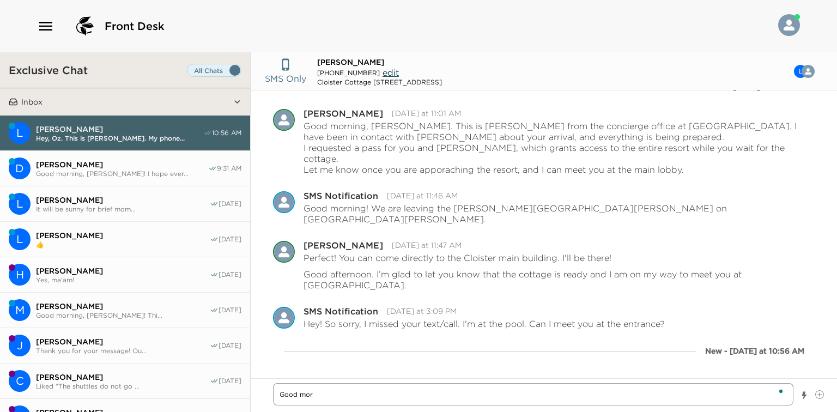
type textarea "Good morn"
type textarea "x"
type textarea "Good morni"
type textarea "x"
type textarea "Good morning"
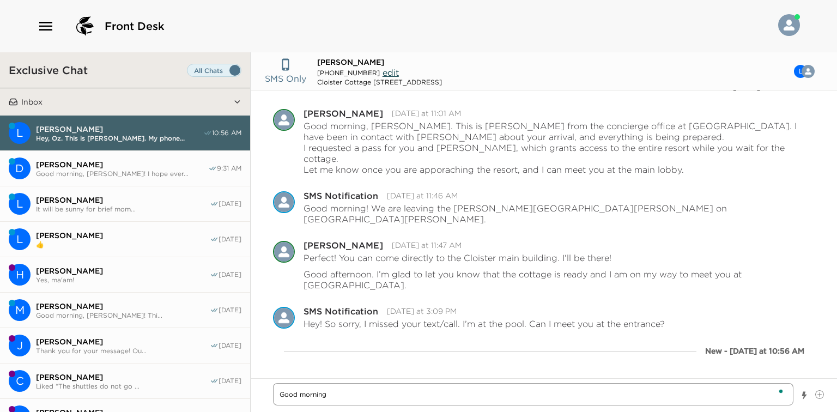
type textarea "x"
type textarea "Good morning,"
type textarea "x"
type textarea "Good morning,"
type textarea "x"
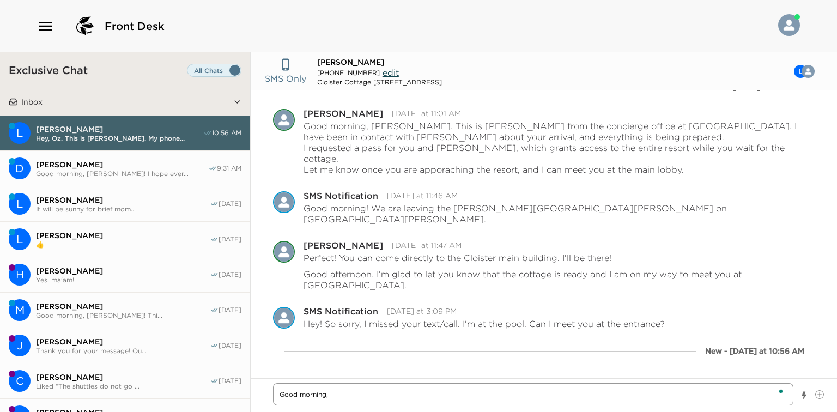
type textarea "Good morning, L"
type textarea "x"
type textarea "Good morning, Lu"
type textarea "x"
type textarea "Good morning, Lui"
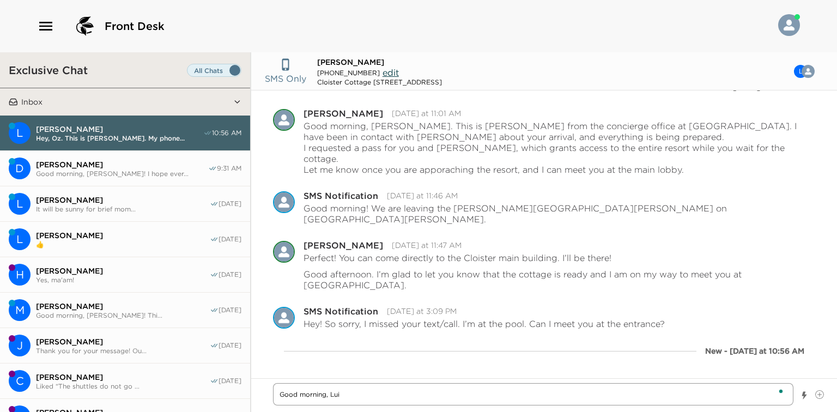
type textarea "x"
type textarea "Good morning, Luis"
type textarea "x"
type textarea "Good morning, Luis!"
type textarea "x"
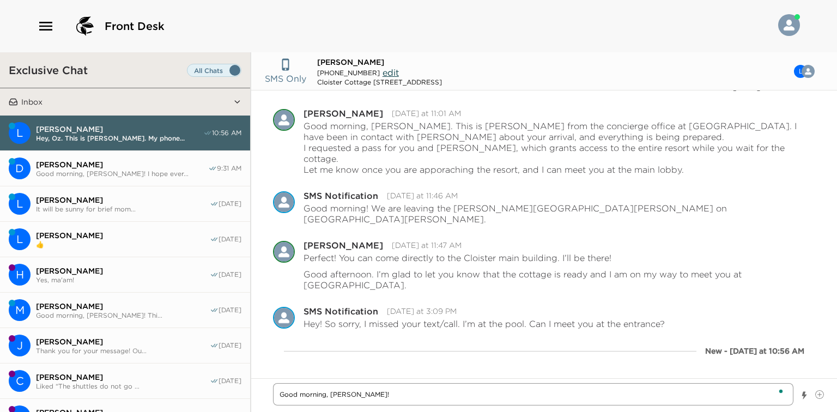
type textarea "Good morning, Luis!"
type textarea "x"
type textarea "Good morning, Luis!"
type textarea "x"
type textarea "Good morning, Luis"
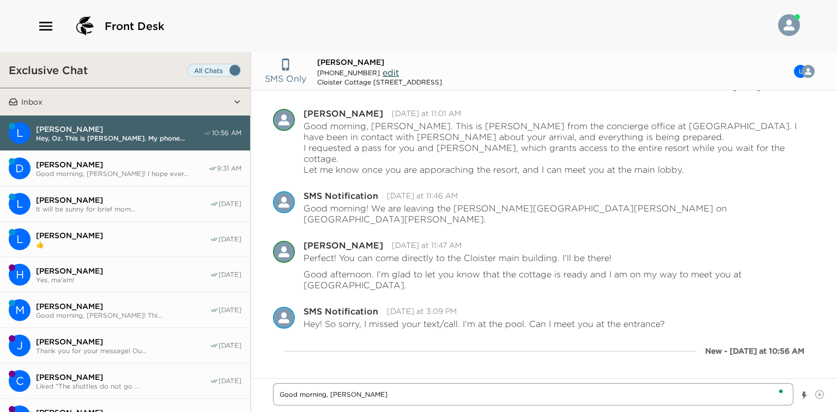
type textarea "x"
type textarea "Good morning, Lui"
type textarea "x"
type textarea "Good morning, Lu"
type textarea "x"
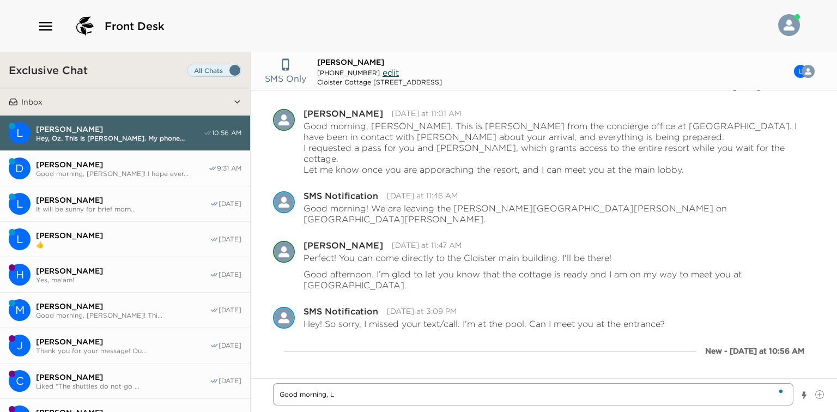
type textarea "Good morning,"
type textarea "x"
type textarea "Good morning, D"
type textarea "x"
type textarea "Good morning, Da"
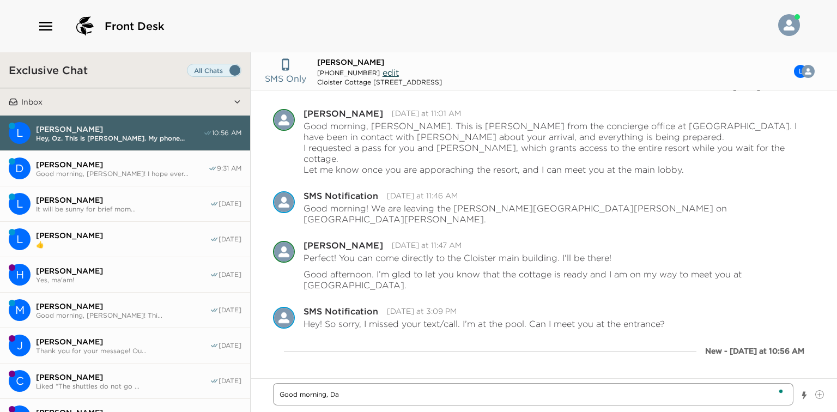
type textarea "x"
type textarea "Good morning, Dan"
type textarea "x"
type textarea "Good morning, Dan!"
type textarea "x"
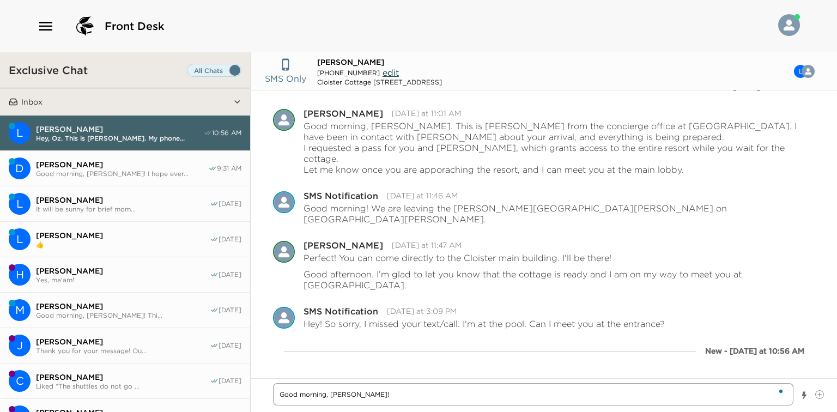
type textarea "Good morning, Dan!"
type textarea "x"
type textarea "Good morning, Dan! H"
type textarea "x"
type textarea "Good morning, Dan! Ho"
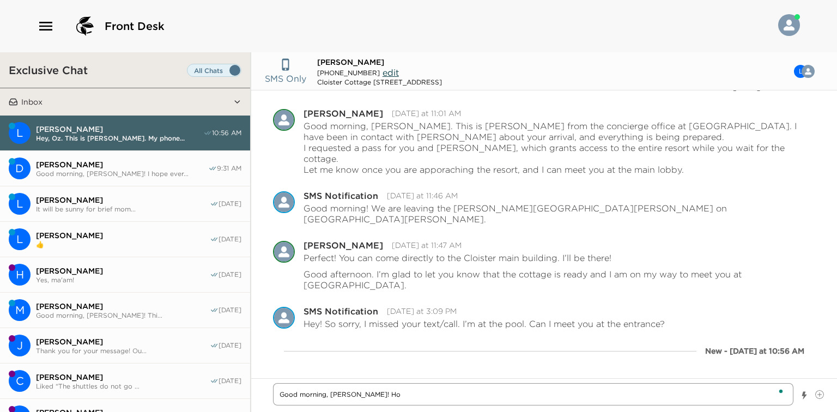
type textarea "x"
type textarea "Good morning, Dan! How"
type textarea "x"
type textarea "Good morning, Dan! How"
type textarea "x"
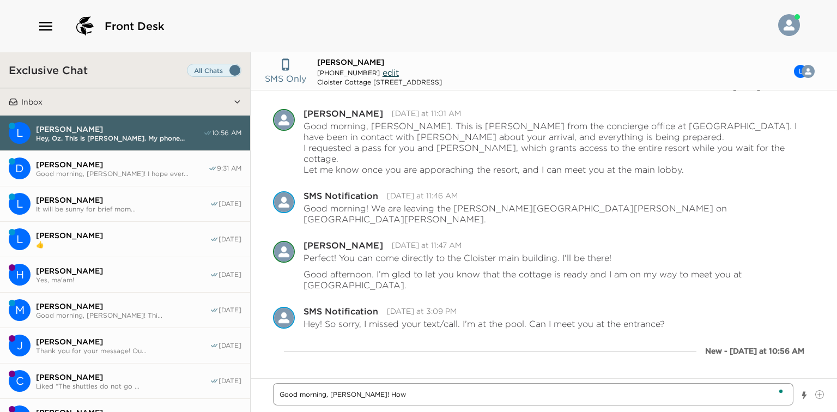
type textarea "Good morning, Dan! How i"
type textarea "x"
type textarea "Good morning, Dan! How is"
type textarea "x"
type textarea "Good morning, Dan! How is"
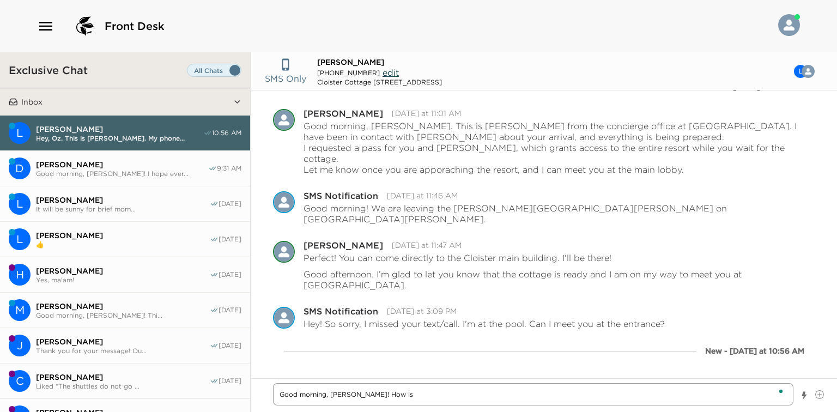
type textarea "x"
type textarea "Good morning, Dan! How is e"
type textarea "x"
type textarea "Good morning, Dan! How is ev"
type textarea "x"
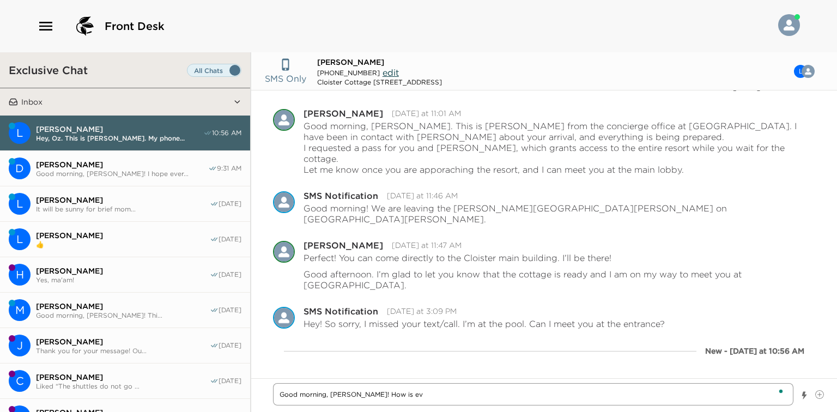
type textarea "Good morning, Dan! How is eve"
type textarea "x"
type textarea "Good morning, Dan! How is ever"
type textarea "x"
type textarea "Good morning, Dan! How is every"
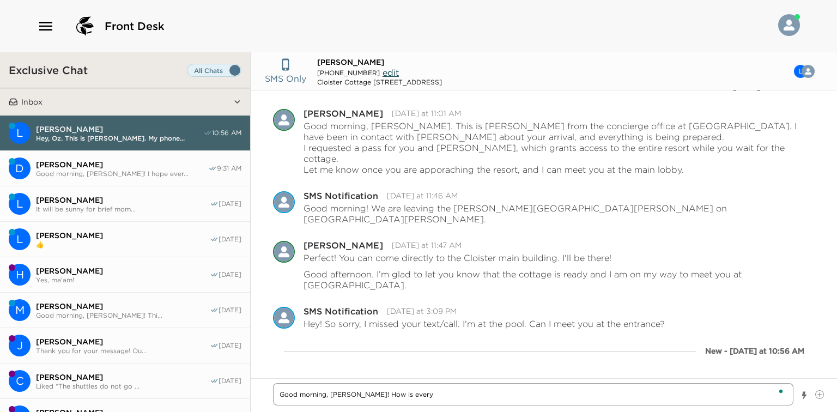
type textarea "x"
type textarea "Good morning, Dan! How is everyo"
type textarea "x"
type textarea "Good morning, Dan! How is everyon"
type textarea "x"
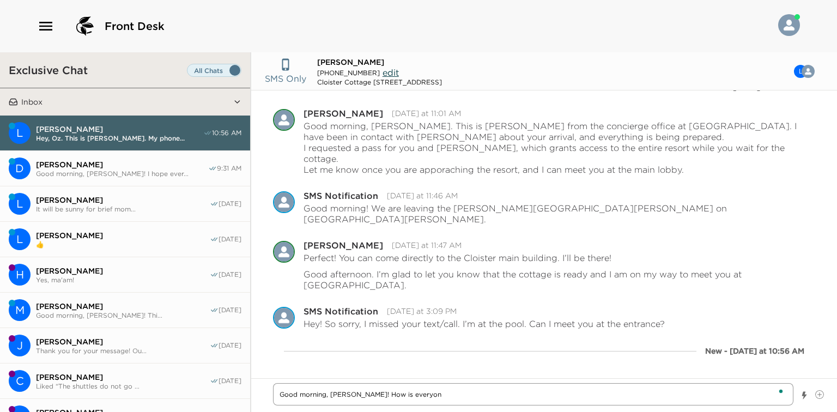
type textarea "Good morning, Dan! How is everyone"
type textarea "x"
type textarea "Good morning, Dan! How is everyone"
type textarea "x"
type textarea "Good morning, Dan! How is everyone f"
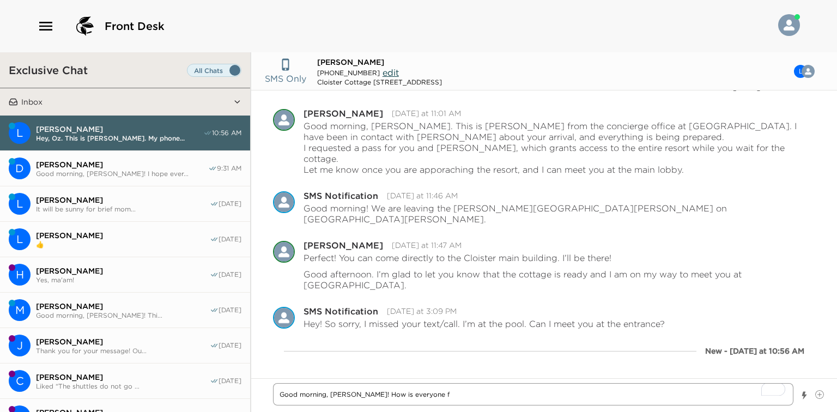
type textarea "x"
type textarea "Good morning, Dan! How is everyone fe"
type textarea "x"
type textarea "Good morning, Dan! How is everyone fee"
type textarea "x"
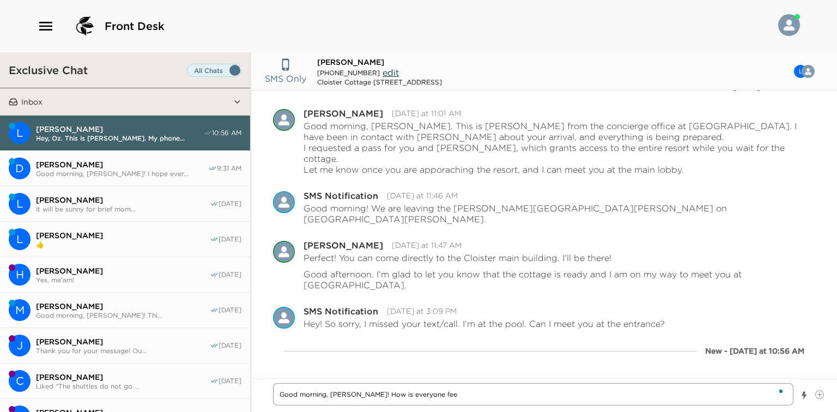
type textarea "Good morning, Dan! How is everyone feel"
type textarea "x"
type textarea "Good morning, Dan! How is everyone feeli"
type textarea "x"
type textarea "Good morning, Dan! How is everyone feelin"
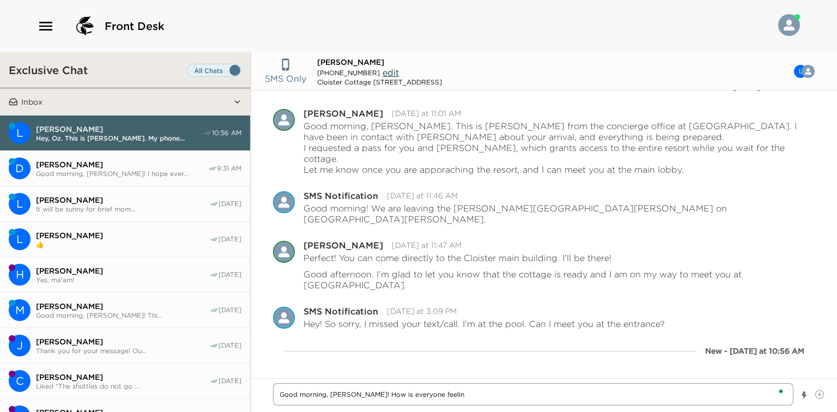
type textarea "x"
type textarea "Good morning, Dan! How is everyone feeling"
type textarea "x"
type textarea "Good morning, Dan! How is everyone feeling"
type textarea "x"
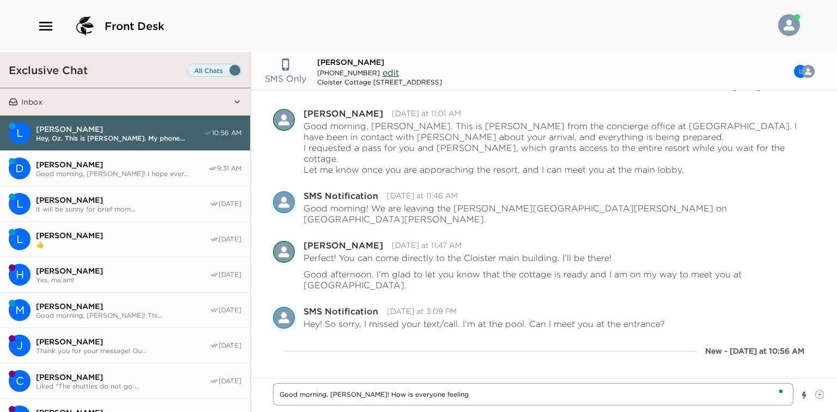
type textarea "Good morning, Dan! How is everyone feeling t"
type textarea "x"
type textarea "Good morning, Dan! How is everyone feeling to"
type textarea "x"
type textarea "Good morning, Dan! How is everyone feeling tod"
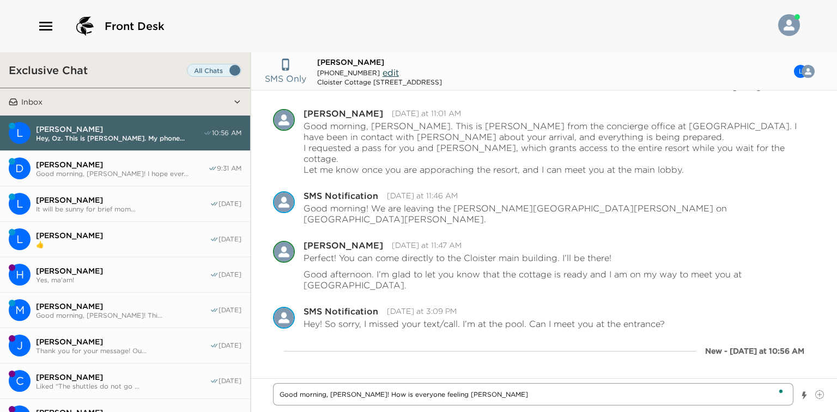
type textarea "x"
type textarea "Good morning, Dan! How is everyone feeling toda"
type textarea "x"
type textarea "Good morning, Dan! How is everyone feeling today"
type textarea "x"
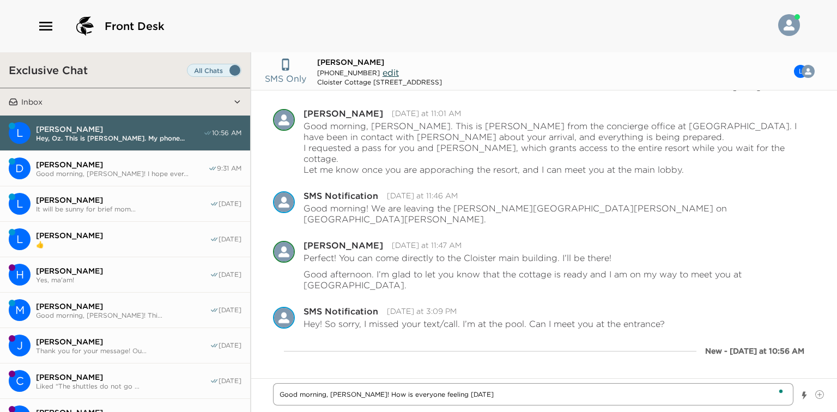
type textarea "Good morning, Dan! How is everyone feeling today?"
type textarea "x"
type textarea "Good morning, Dan! How is everyone feeling today?"
click at [492, 388] on textarea "Good morning, Dan! How is everyone feeling today?" at bounding box center [533, 390] width 520 height 32
type textarea "x"
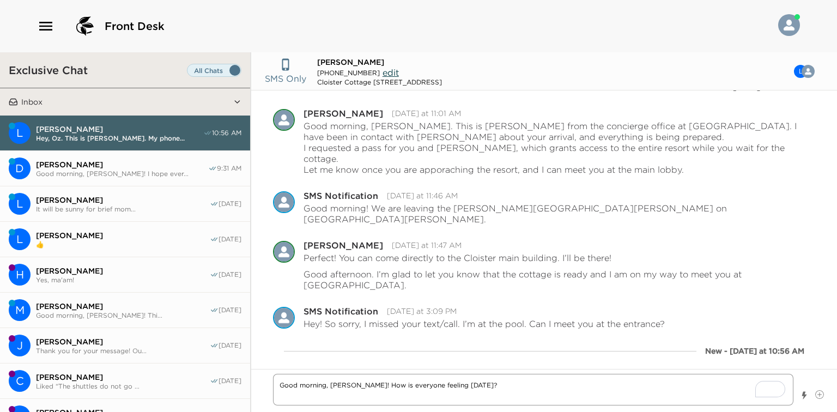
type textarea "Good morning, Dan! How is everyone feeling today?"
type textarea "x"
type textarea "Good morning, Dan! How is everyone feeling today? I"
type textarea "x"
type textarea "Good morning, Dan! How is everyone feeling today? I h"
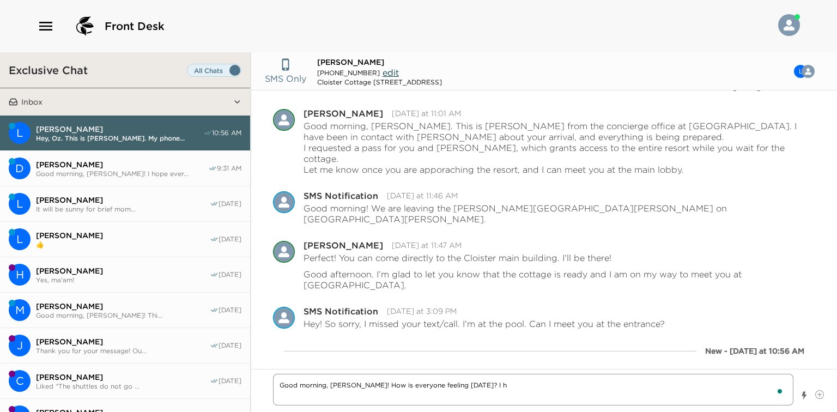
type textarea "x"
type textarea "Good morning, Dan! How is everyone feeling today? I ho"
type textarea "x"
type textarea "Good morning, Dan! How is everyone feeling today? I hope"
type textarea "x"
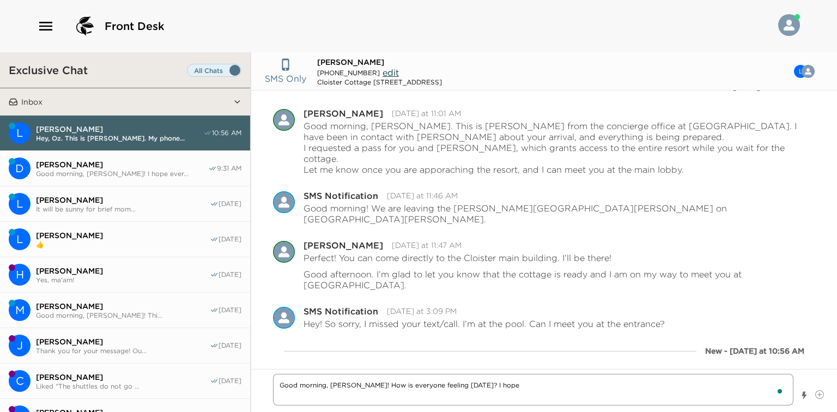
type textarea "Good morning, Dan! How is everyone feeling today? I hope"
type textarea "x"
type textarea "Good morning, Dan! How is everyone feeling today? I hope S"
type textarea "x"
type textarea "Good morning, Dan! How is everyone feeling today? I hope Se"
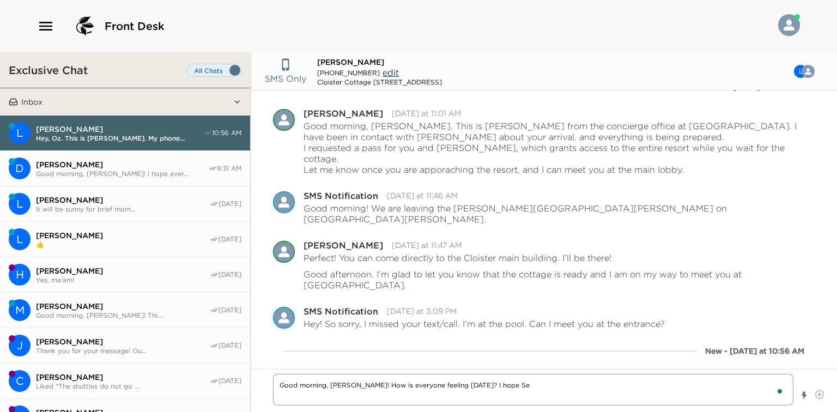
type textarea "x"
type textarea "Good morning, Dan! How is everyone feeling today? I hope Sea"
type textarea "x"
type textarea "Good morning, Dan! How is everyone feeling today? I hope Sea"
type textarea "x"
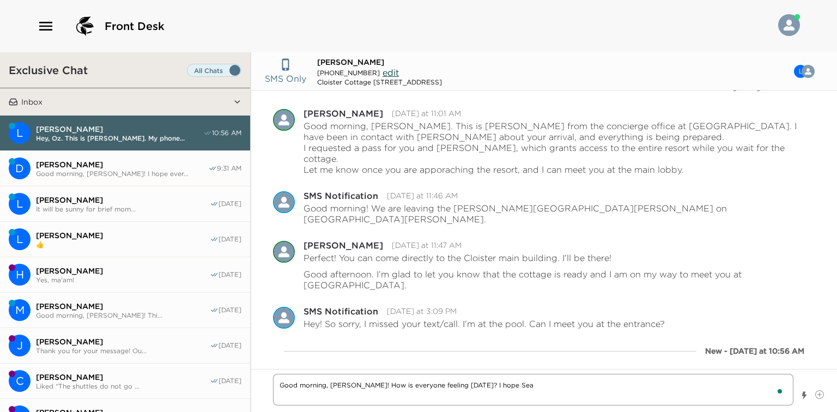
type textarea "Good morning, Dan! How is everyone feeling today? I hope Sea"
type textarea "x"
type textarea "Good morning, Dan! How is everyone feeling today? I hope Seas"
type textarea "x"
type textarea "Good morning, Dan! How is everyone feeling today? I hope Seasi"
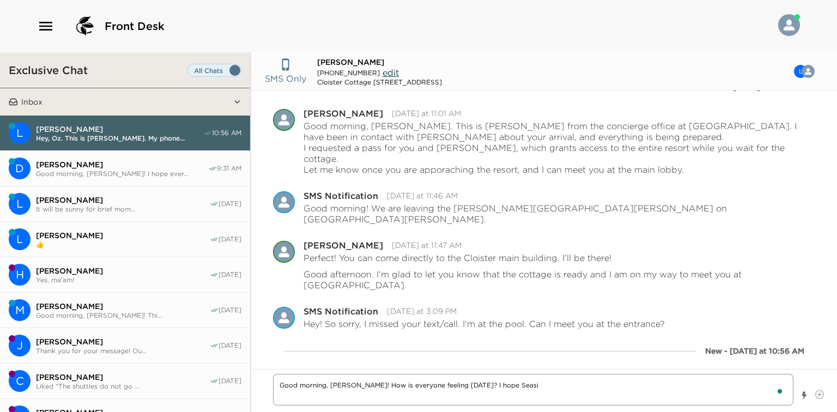
type textarea "x"
type textarea "Good morning, Dan! How is everyone feeling today? I hope Seasid"
type textarea "x"
type textarea "Good morning, Dan! How is everyone feeling today? I hope Seaside"
type textarea "x"
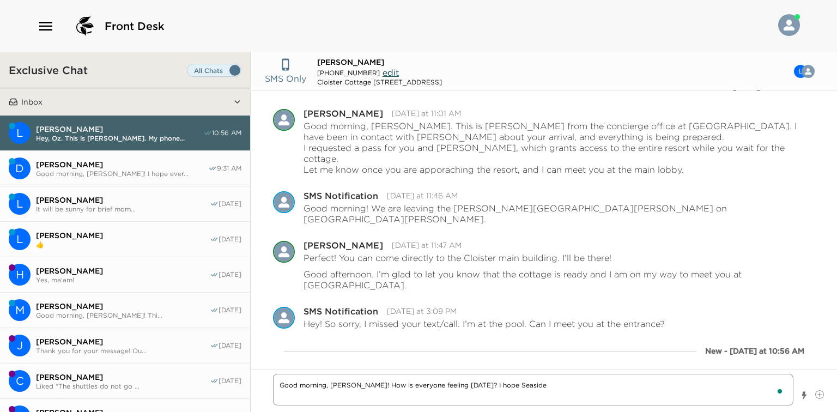
type textarea "Good morning, Dan! How is everyone feeling today? I hope Seaside"
type textarea "x"
type textarea "Good morning, Dan! How is everyone feeling today? I hope Seaside h"
type textarea "x"
type textarea "Good morning, Dan! How is everyone feeling today? I hope Seaside ha"
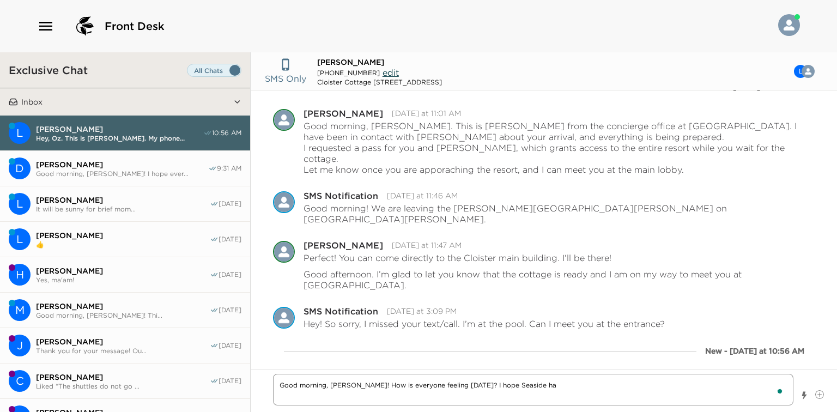
type textarea "x"
type textarea "Good morning, Dan! How is everyone feeling today? I hope Seaside has"
type textarea "x"
type textarea "Good morning, Dan! How is everyone feeling today? I hope Seaside has"
type textarea "x"
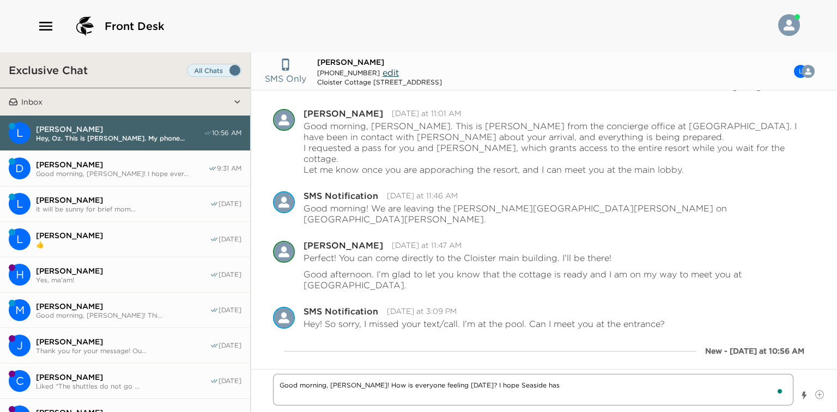
type textarea "Good morning, Dan! How is everyone feeling today? I hope Seaside has b"
type textarea "x"
type textarea "Good morning, Dan! How is everyone feeling today? I hope Seaside has be"
type textarea "x"
type textarea "Good morning, Dan! How is everyone feeling today? I hope Seaside has been"
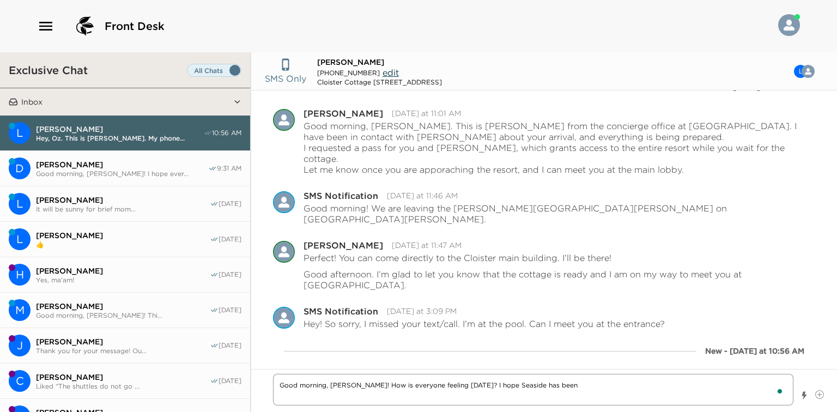
type textarea "x"
type textarea "Good morning, Dan! How is everyone feeling today? I hope Seaside has been"
type textarea "x"
type textarea "Good morning, Dan! How is everyone feeling today? I hope Seaside has been a"
type textarea "x"
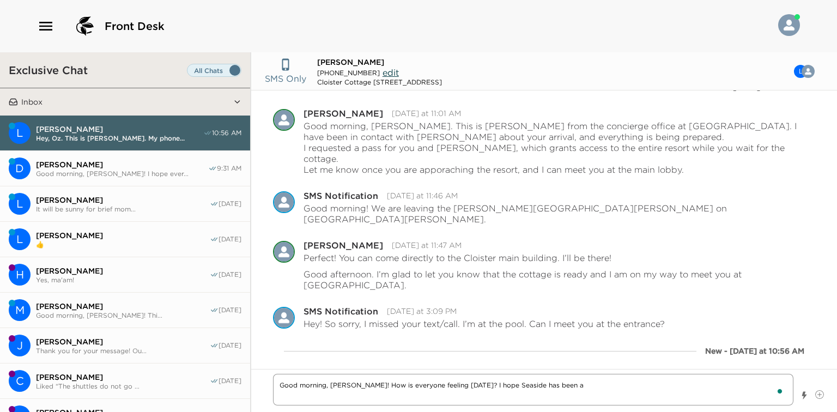
type textarea "Good morning, Dan! How is everyone feeling today? I hope Seaside has been a"
type textarea "x"
type textarea "Good morning, Dan! How is everyone feeling today? I hope Seaside has been a g"
type textarea "x"
type textarea "Good morning, Dan! How is everyone feeling today? I hope Seaside has been a gr"
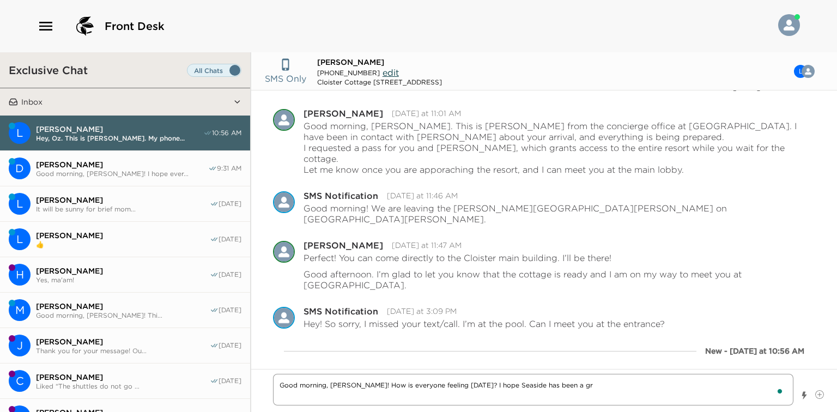
type textarea "x"
type textarea "Good morning, Dan! How is everyone feeling today? I hope Seaside has been a gre"
type textarea "x"
type textarea "Good morning, Dan! How is everyone feeling today? I hope Seaside has been a grea"
type textarea "x"
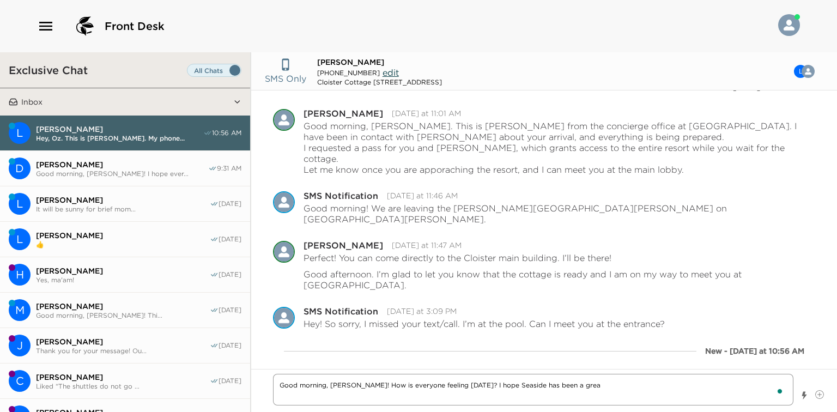
type textarea "Good morning, Dan! How is everyone feeling today? I hope Seaside has been a gre…"
type textarea "x"
type textarea "Good morning, Dan! How is everyone feeling today? I hope Seaside has been a gre…"
type textarea "x"
type textarea "Good morning, Dan! How is everyone feeling today? I hope Seaside has been a gre…"
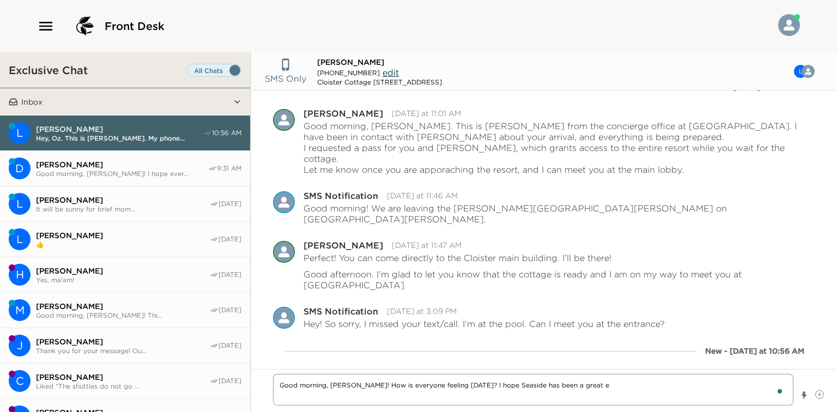
type textarea "x"
type textarea "Good morning, Dan! How is everyone feeling today? I hope Seaside has been a gre…"
type textarea "x"
type textarea "Good morning, Dan! How is everyone feeling today? I hope Seaside has been a gre…"
type textarea "x"
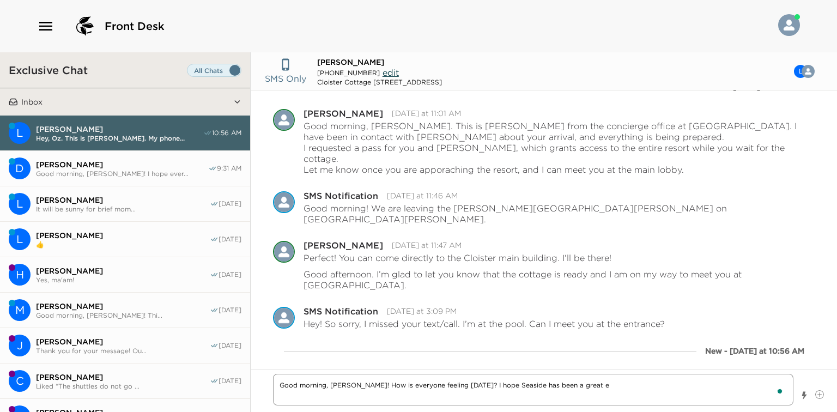
type textarea "Good morning, Dan! How is everyone feeling today? I hope Seaside has been a gre…"
type textarea "x"
type textarea "Good morning, Dan! How is everyone feeling today? I hope Seaside has been a gre…"
type textarea "x"
type textarea "Good morning, Dan! How is everyone feeling today? I hope Seaside has been a gre…"
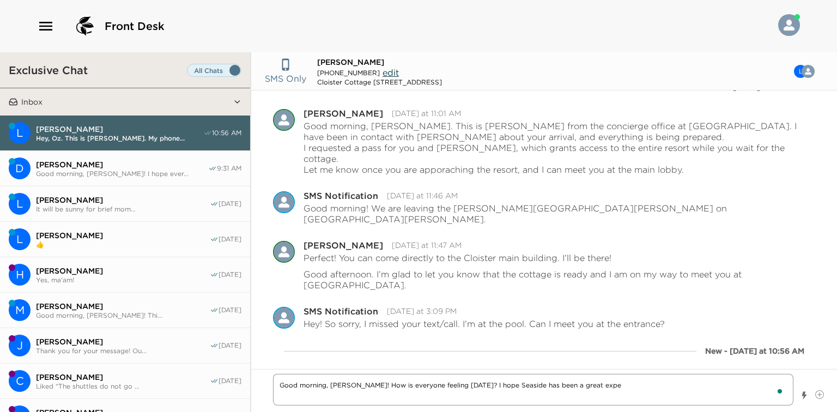
type textarea "x"
type textarea "Good morning, Dan! How is everyone feeling today? I hope Seaside has been a gre…"
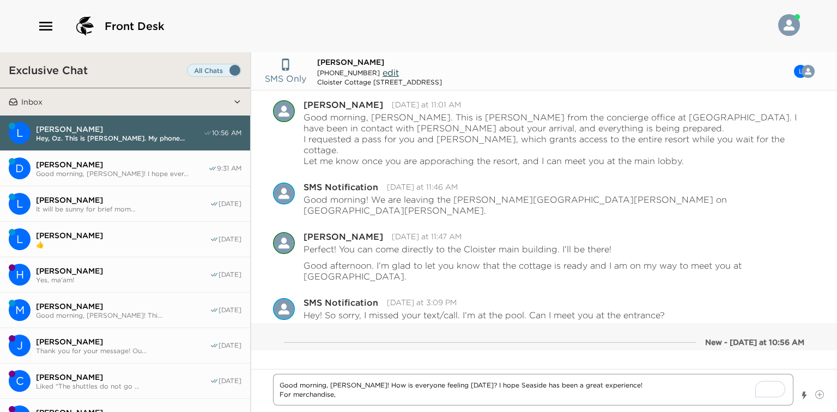
scroll to position [32, 0]
click at [347, 397] on textarea "Good morning, Dan! How is everyone feeling today? I hope Seaside has been a gre…" at bounding box center [533, 390] width 520 height 32
click at [441, 392] on textarea "Good morning, Dan! How is everyone feeling today? I hope Seaside has been a gre…" at bounding box center [533, 390] width 520 height 32
click at [464, 392] on textarea "Good morning, Dan! How is everyone feeling today? I hope Seaside has been a gre…" at bounding box center [533, 390] width 520 height 32
click at [451, 396] on textarea "Good morning, Dan! How is everyone feeling today? I hope Seaside has been a gre…" at bounding box center [533, 390] width 520 height 32
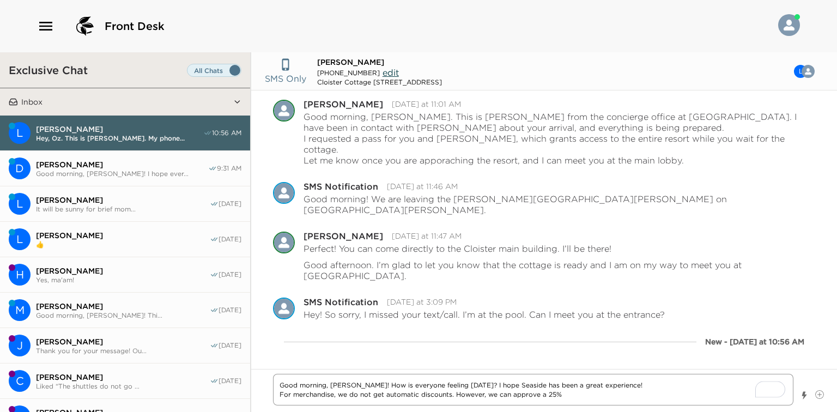
click at [578, 397] on textarea "Good morning, Dan! How is everyone feeling today? I hope Seaside has been a gre…" at bounding box center [533, 390] width 520 height 32
click at [564, 395] on textarea "Good morning, Dan! How is everyone feeling today? I hope Seaside has been a gre…" at bounding box center [533, 390] width 520 height 32
click at [528, 395] on textarea "Good morning, Dan! How is everyone feeling today? I hope Seaside has been a gre…" at bounding box center [533, 390] width 520 height 32
click at [555, 399] on textarea "Good morning, Dan! How is everyone feeling today? I hope Seaside has been a gre…" at bounding box center [533, 390] width 520 height 32
click at [555, 397] on textarea "Good morning, Dan! How is everyone feeling today? I hope Seaside has been a gre…" at bounding box center [533, 390] width 520 height 32
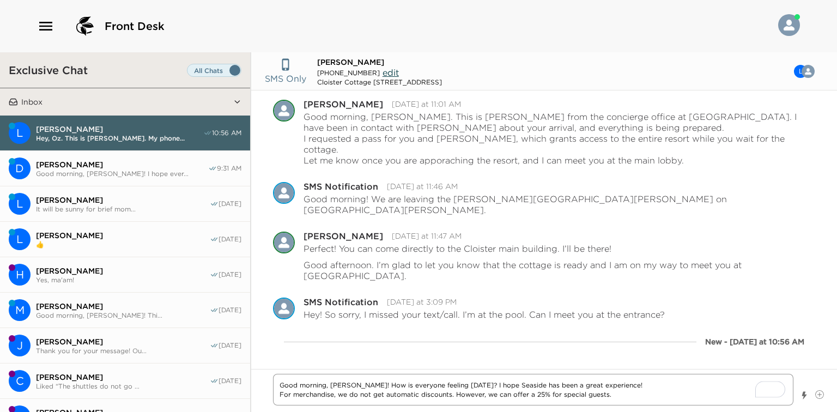
click at [636, 395] on textarea "Good morning, Dan! How is everyone feeling today? I hope Seaside has been a gre…" at bounding box center [533, 390] width 520 height 32
click at [549, 396] on textarea "Good morning, Dan! How is everyone feeling today? I hope Seaside has been a gre…" at bounding box center [533, 390] width 520 height 32
click at [650, 399] on textarea "Good morning, Dan! How is everyone feeling today? I hope Seaside has been a gre…" at bounding box center [533, 390] width 520 height 32
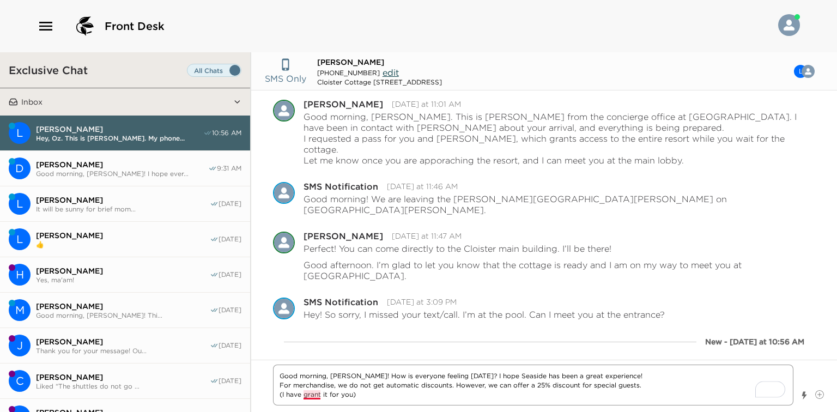
click at [320, 395] on textarea "Good morning, Dan! How is everyone feeling today? I hope Seaside has been a gre…" at bounding box center [533, 385] width 520 height 41
click at [372, 391] on textarea "Good morning, Dan! How is everyone feeling today? I hope Seaside has been a gre…" at bounding box center [533, 385] width 520 height 41
click at [369, 394] on textarea "Good morning, Dan! How is everyone feeling today? I hope Seaside has been a gre…" at bounding box center [533, 385] width 520 height 41
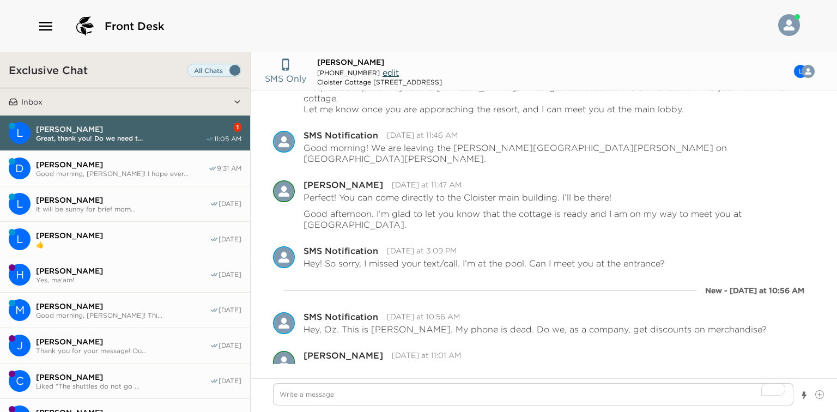
scroll to position [122, 0]
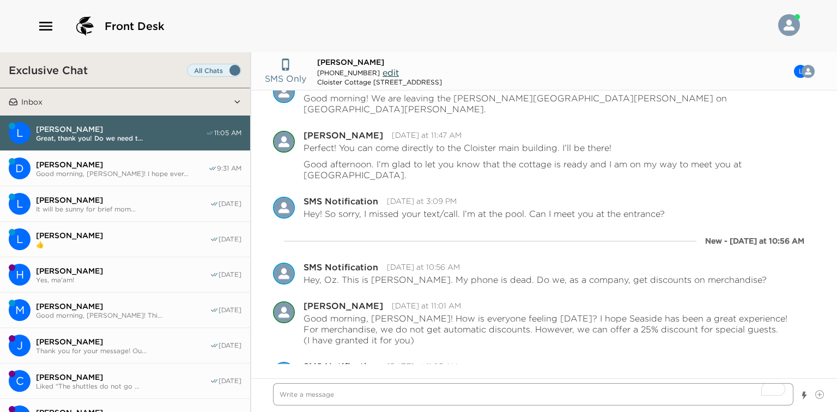
click at [328, 396] on textarea "To enrich screen reader interactions, please activate Accessibility in Grammarl…" at bounding box center [533, 394] width 520 height 22
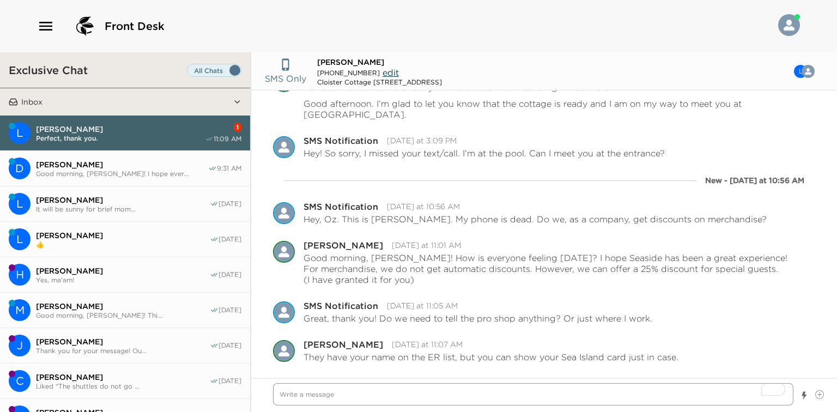
scroll to position [210, 0]
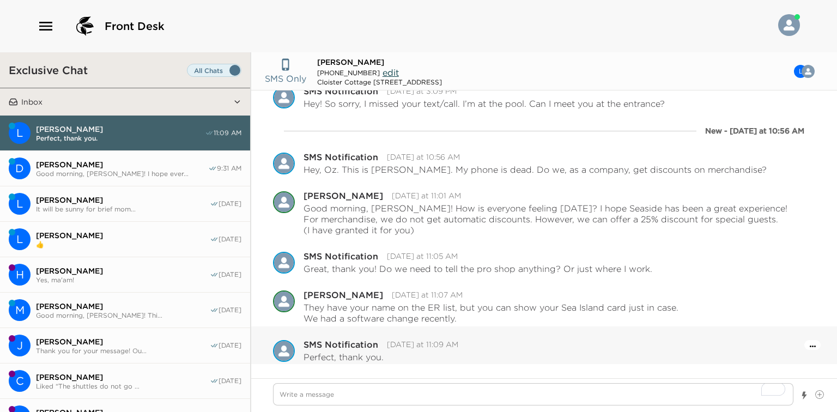
click at [810, 343] on button "Open Message Actions Menu" at bounding box center [813, 345] width 6 height 13
click at [780, 331] on button "Pause Escalation" at bounding box center [782, 330] width 65 height 17
click at [430, 411] on div at bounding box center [544, 395] width 586 height 34
click at [423, 399] on textarea "To enrich screen reader interactions, please activate Accessibility in Grammarl…" at bounding box center [533, 394] width 520 height 22
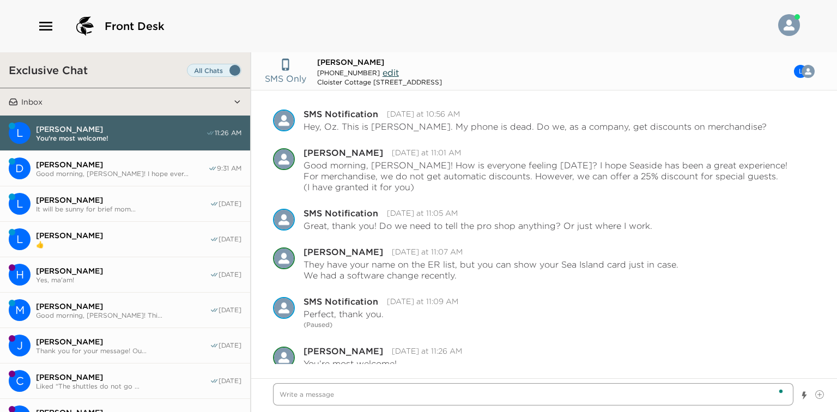
scroll to position [259, 0]
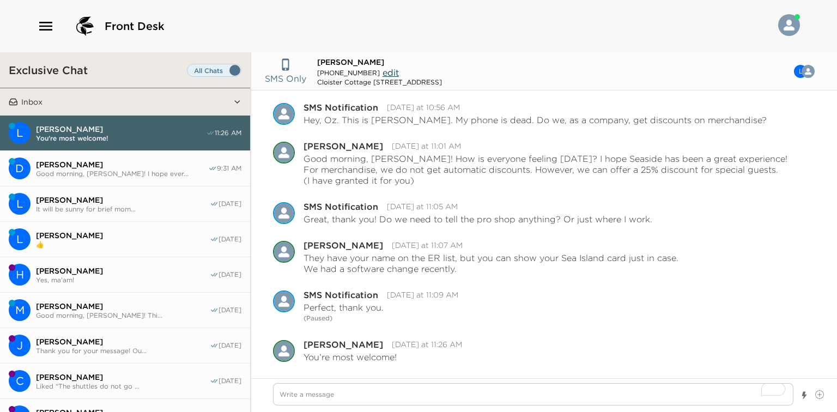
click at [148, 212] on button "L Lance Owens It will be sunny for brief mom... 09/29/25" at bounding box center [125, 203] width 250 height 35
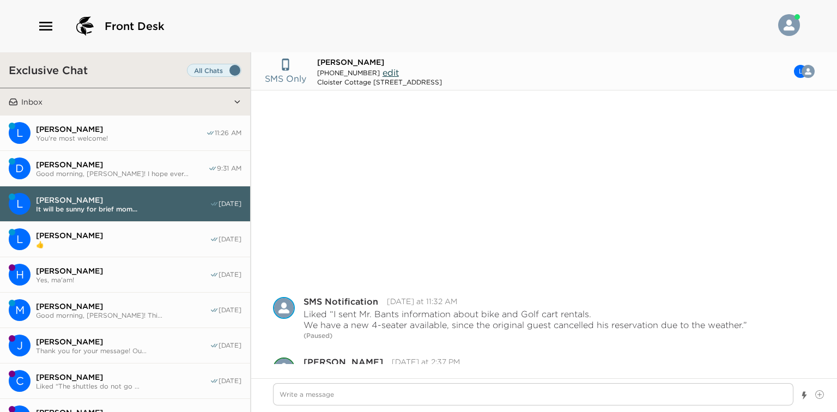
scroll to position [194, 0]
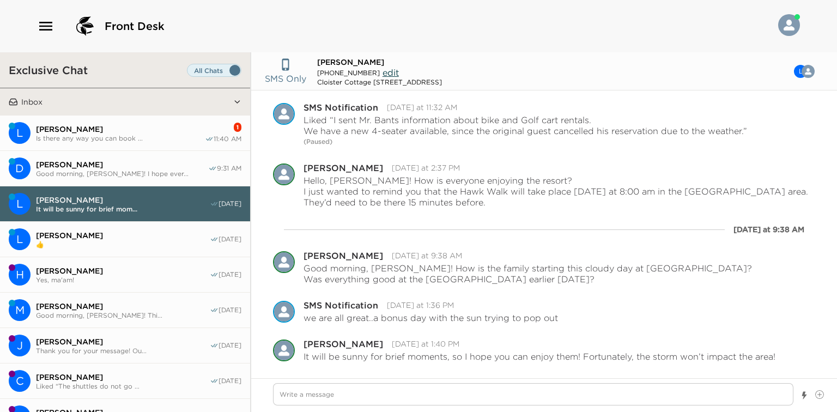
click at [111, 124] on span "Luis Meza" at bounding box center [120, 129] width 169 height 10
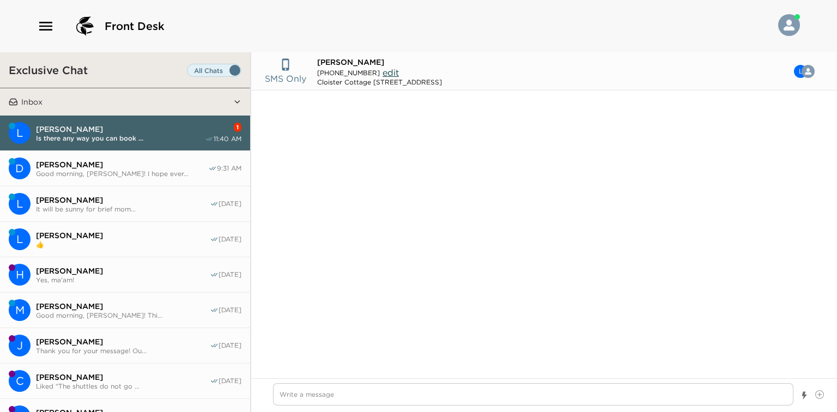
scroll to position [299, 0]
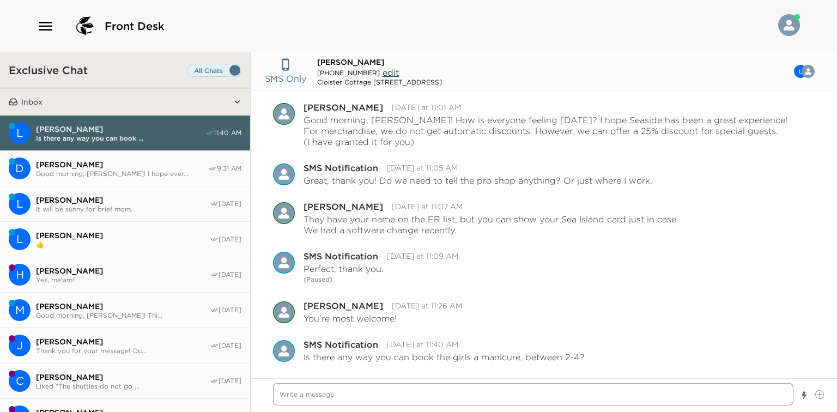
click at [538, 395] on textarea "Write a message" at bounding box center [533, 394] width 520 height 22
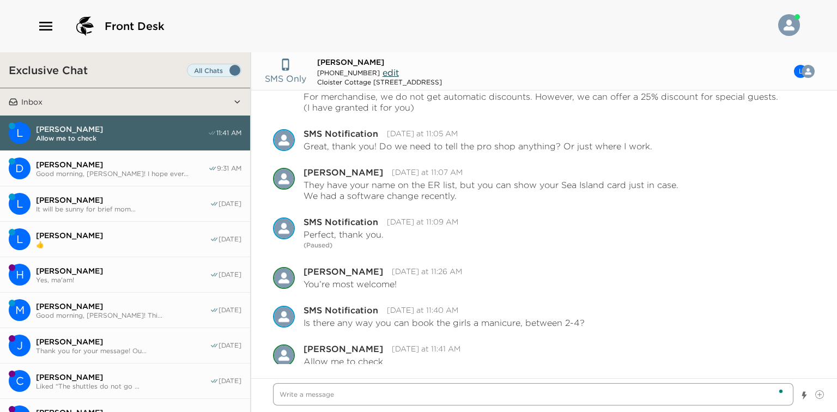
scroll to position [338, 0]
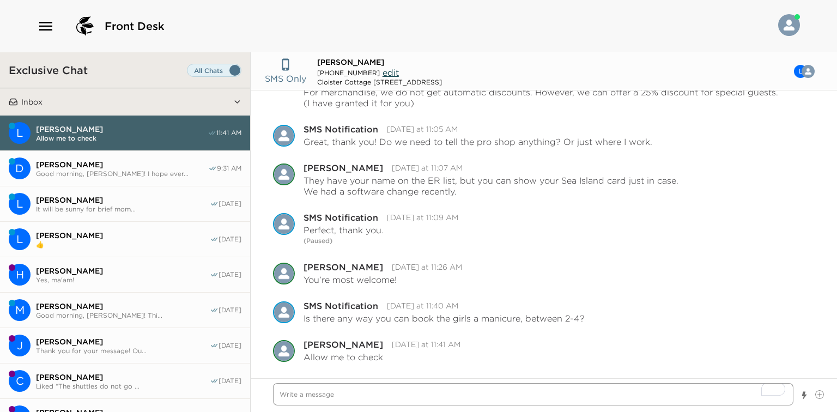
click at [395, 396] on textarea "To enrich screen reader interactions, please activate Accessibility in Grammarl…" at bounding box center [533, 394] width 520 height 22
drag, startPoint x: 469, startPoint y: 391, endPoint x: 271, endPoint y: 392, distance: 198.4
click at [271, 392] on div "I'm sorry, we do not have availability for manicure today." at bounding box center [544, 395] width 586 height 34
click at [317, 388] on textarea "To enrich screen reader interactions, please activate Accessibility in Grammarl…" at bounding box center [533, 394] width 520 height 22
click at [439, 392] on textarea "We have availability tomorrow at any time." at bounding box center [533, 394] width 520 height 22
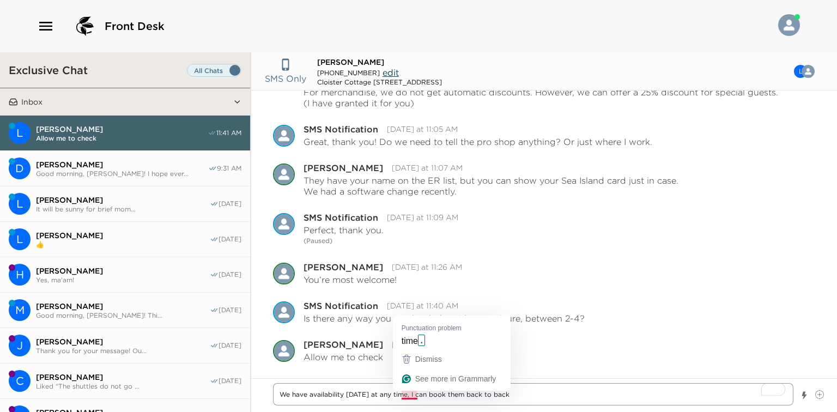
click at [410, 394] on textarea "We have availability tomorrow at any time, I can book them back to back" at bounding box center [533, 394] width 520 height 22
click at [419, 353] on div "Dismiss" at bounding box center [427, 359] width 29 height 16
click at [421, 394] on textarea "We have availability tomorrow at any time, I can book them back to back" at bounding box center [533, 394] width 520 height 22
click at [484, 395] on textarea "We have availability tomorrow at any time, I can book them back to back" at bounding box center [533, 394] width 520 height 22
click at [531, 397] on textarea "We have availability tomorrow at any time, I can book them back-to-back" at bounding box center [533, 394] width 520 height 22
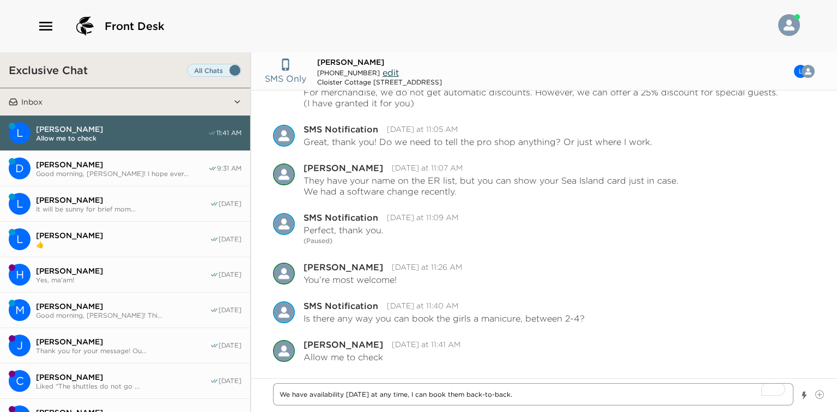
click at [293, 393] on textarea "We have availability tomorrow at any time, I can book them back-to-back." at bounding box center [533, 394] width 520 height 22
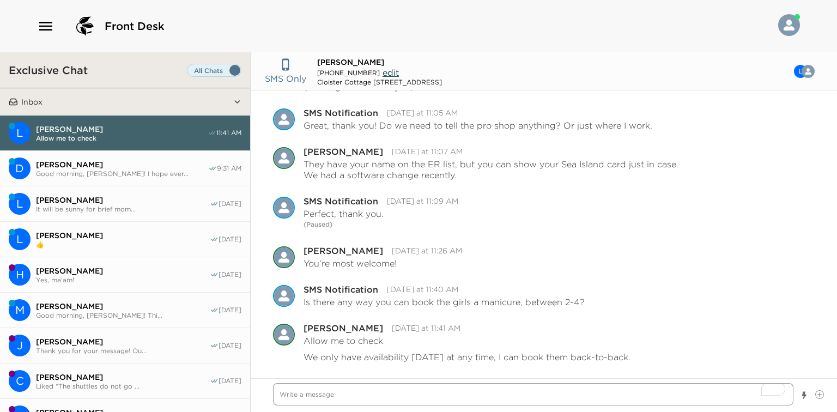
scroll to position [355, 0]
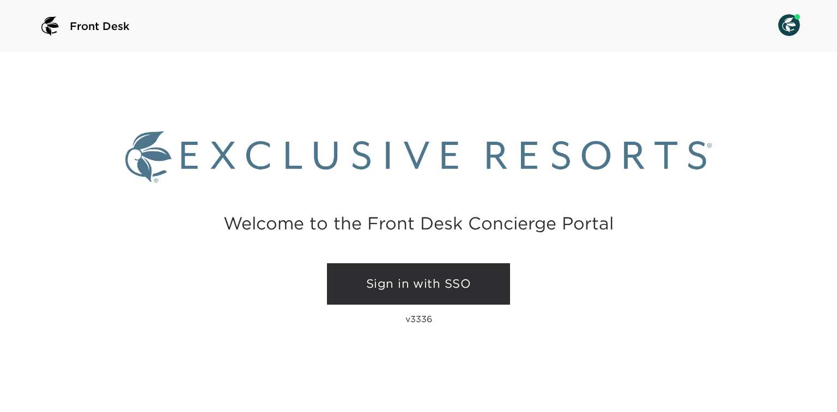
click at [417, 283] on link "Sign in with SSO" at bounding box center [418, 283] width 183 height 41
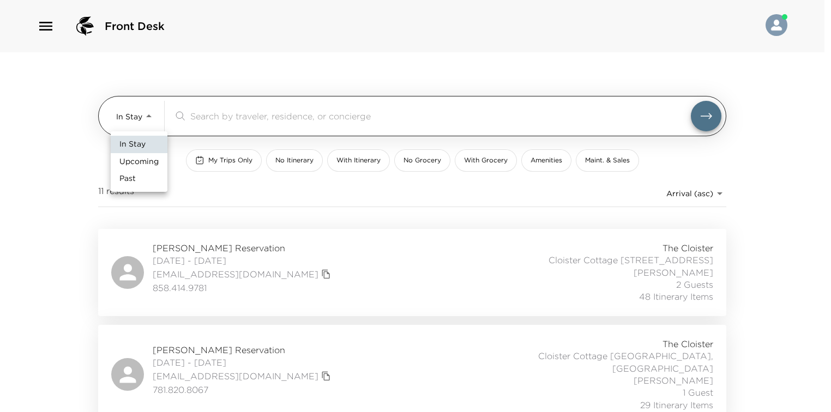
click at [133, 117] on body "Front Desk In Stay In-Stay ​ My Trips Only No Itinerary With Itinerary No Groce…" at bounding box center [415, 206] width 831 height 412
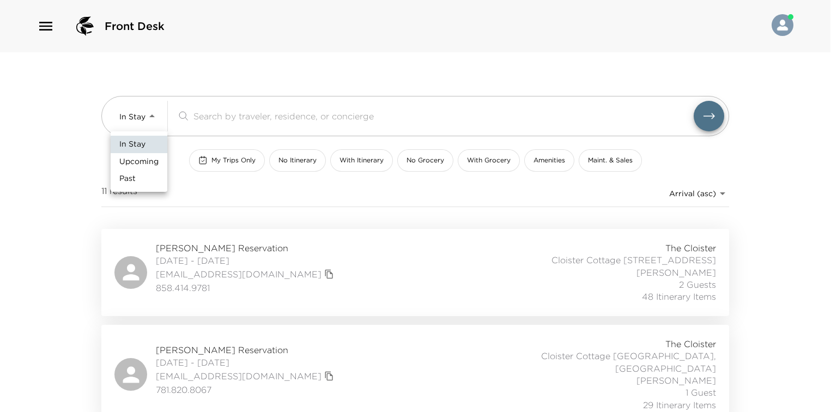
drag, startPoint x: 140, startPoint y: 153, endPoint x: 141, endPoint y: 159, distance: 6.2
click at [140, 153] on li "Upcoming" at bounding box center [139, 161] width 57 height 17
type input "Upcoming"
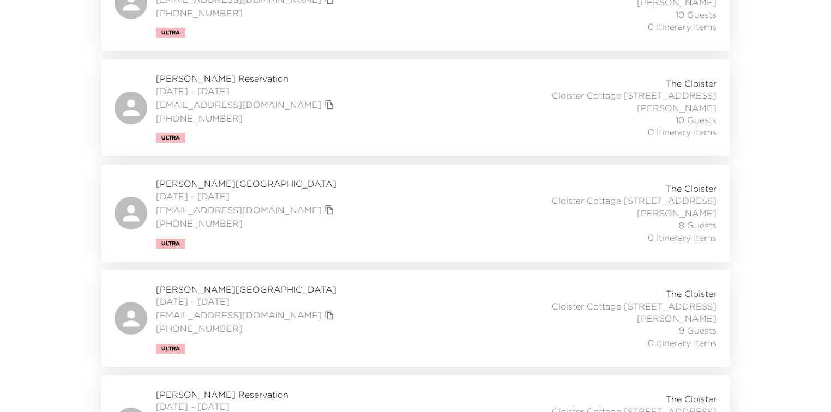
scroll to position [1150, 0]
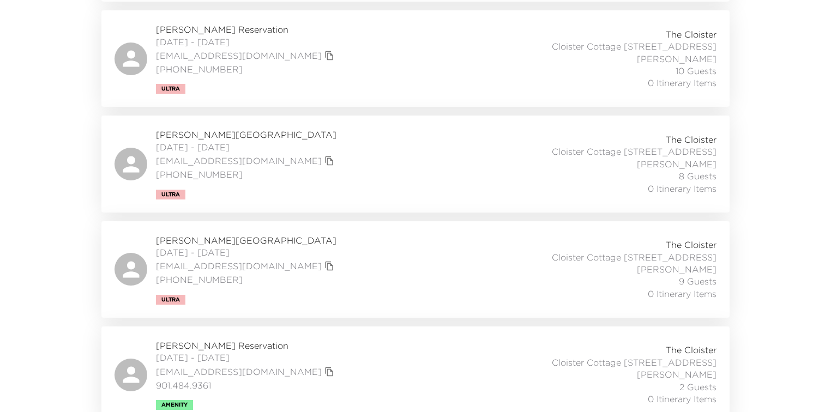
drag, startPoint x: 68, startPoint y: 168, endPoint x: 68, endPoint y: 208, distance: 39.8
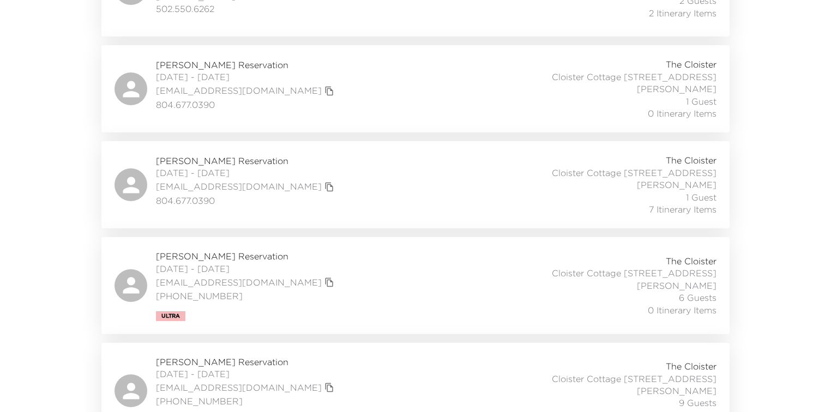
scroll to position [0, 0]
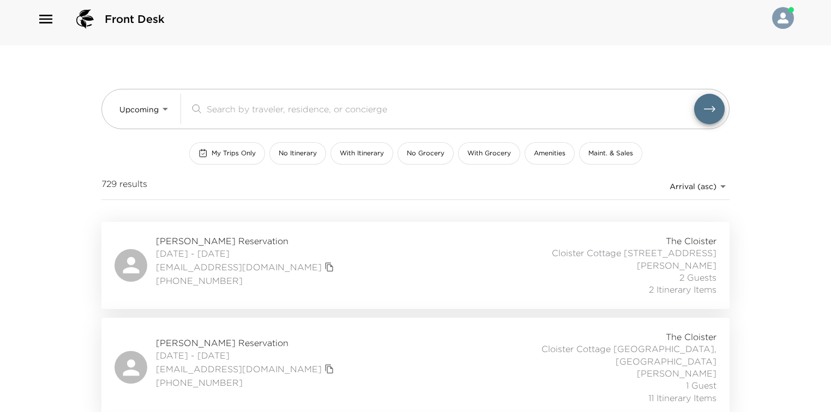
drag, startPoint x: 31, startPoint y: 236, endPoint x: 52, endPoint y: 136, distance: 102.1
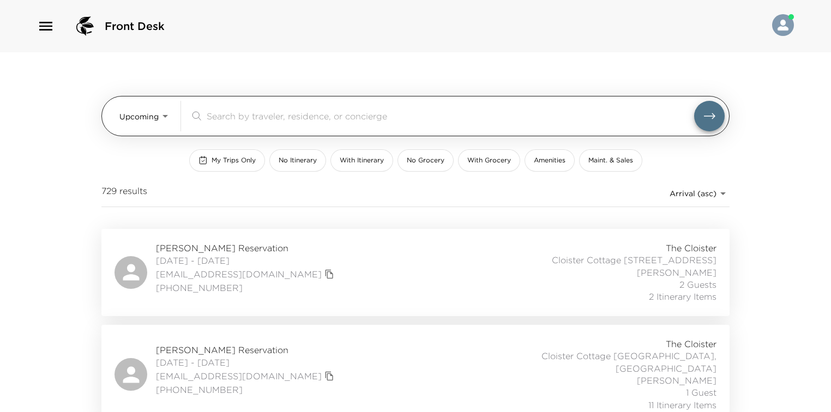
click at [235, 114] on input "search" at bounding box center [450, 116] width 487 height 13
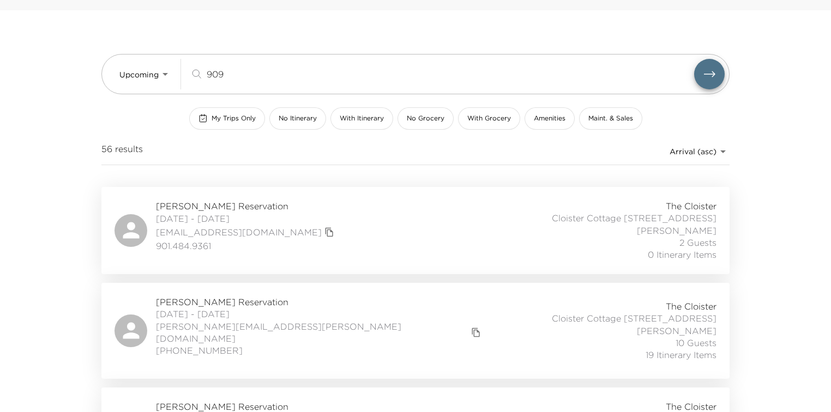
scroll to position [44, 0]
type input "909"
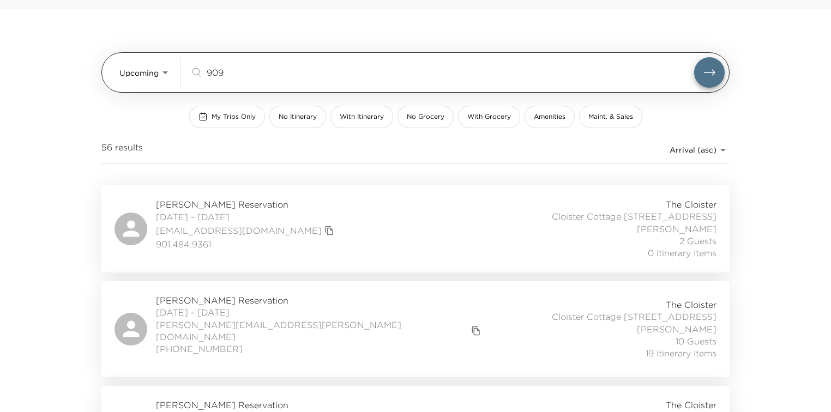
drag, startPoint x: 234, startPoint y: 76, endPoint x: 179, endPoint y: 73, distance: 54.6
click at [179, 73] on div "Upcoming Upcoming 909 ​" at bounding box center [421, 72] width 605 height 31
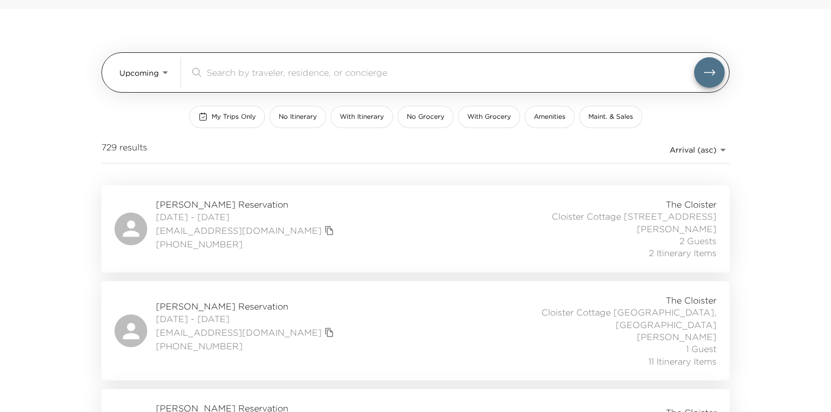
click at [223, 72] on input "search" at bounding box center [450, 72] width 487 height 13
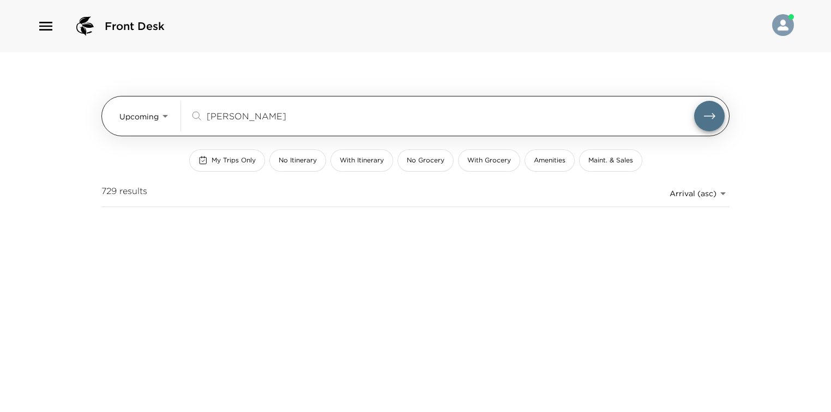
scroll to position [0, 0]
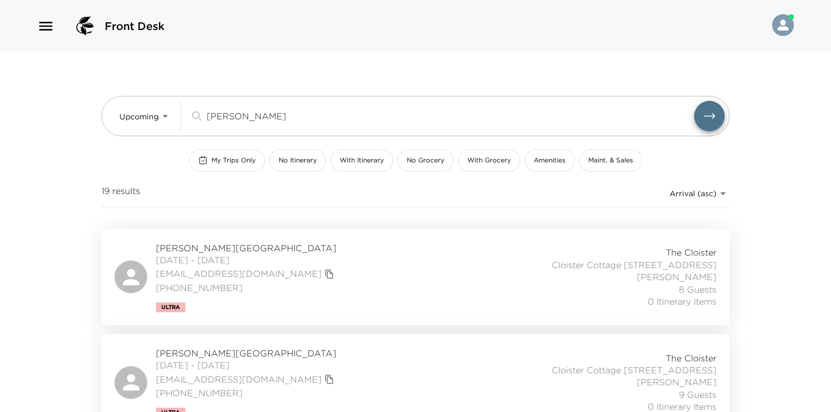
type input "[PERSON_NAME]"
click at [208, 154] on button "My Trips Only" at bounding box center [227, 160] width 76 height 22
click at [41, 120] on div "Front Desk Upcoming Upcoming [PERSON_NAME] ​ My Trips Only No Itinerary With It…" at bounding box center [415, 206] width 831 height 412
